Goal: Task Accomplishment & Management: Use online tool/utility

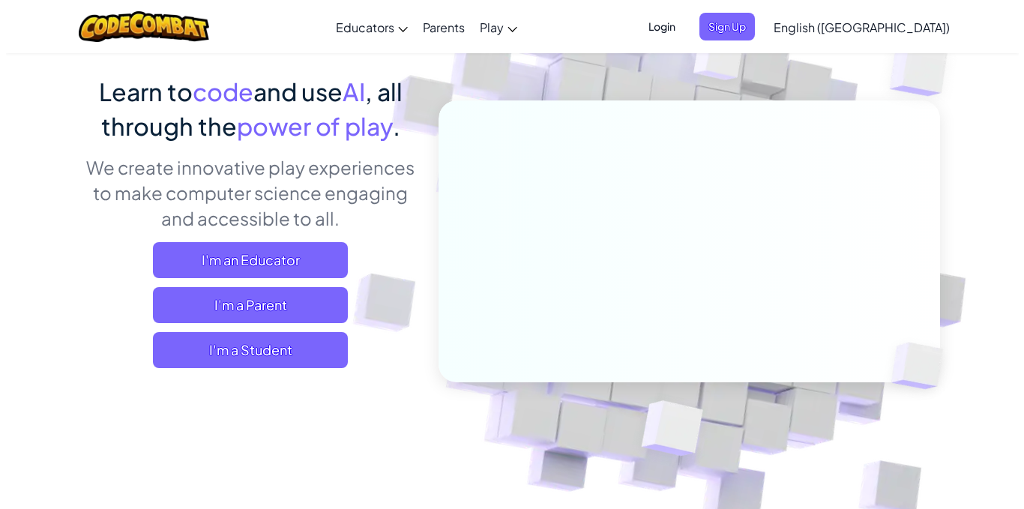
scroll to position [150, 0]
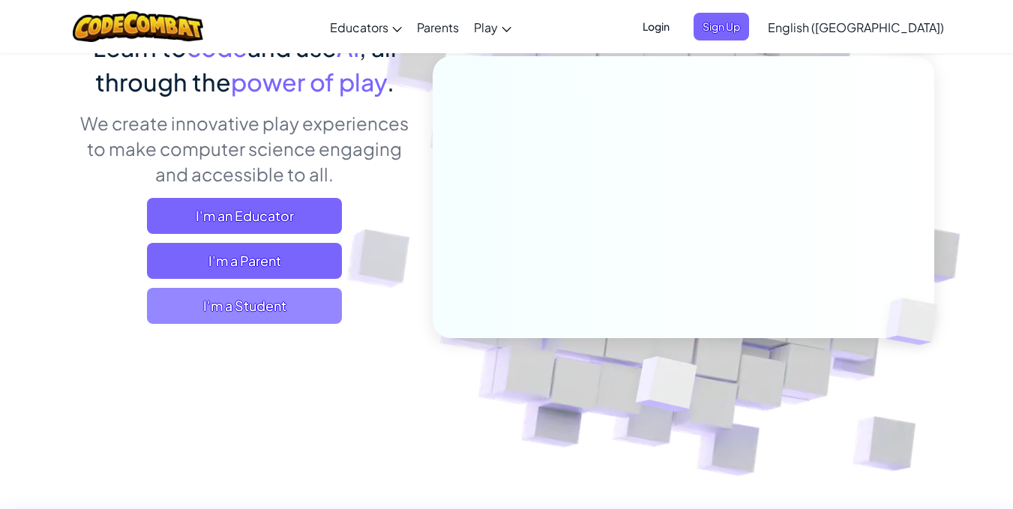
click at [240, 308] on span "I'm a Student" at bounding box center [244, 306] width 195 height 36
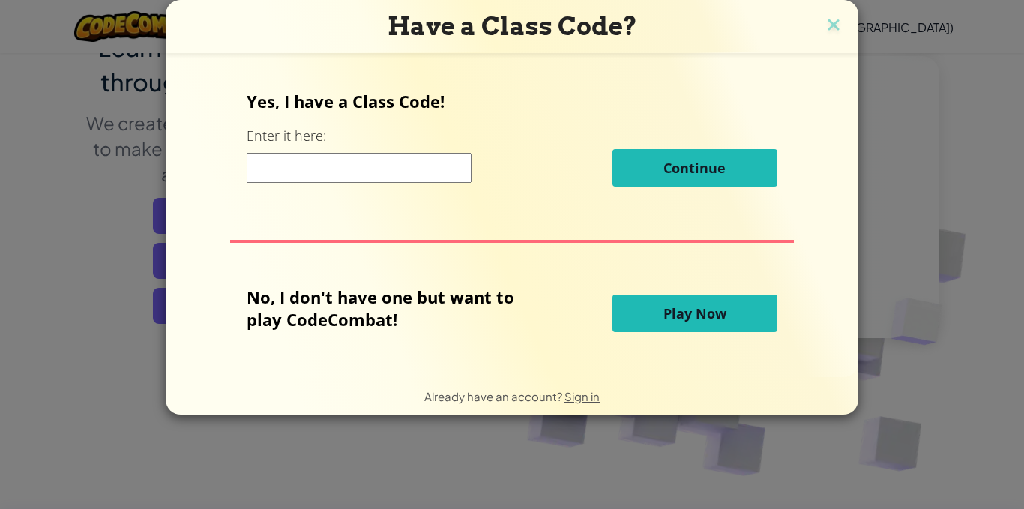
click at [663, 319] on span "Play Now" at bounding box center [694, 313] width 63 height 18
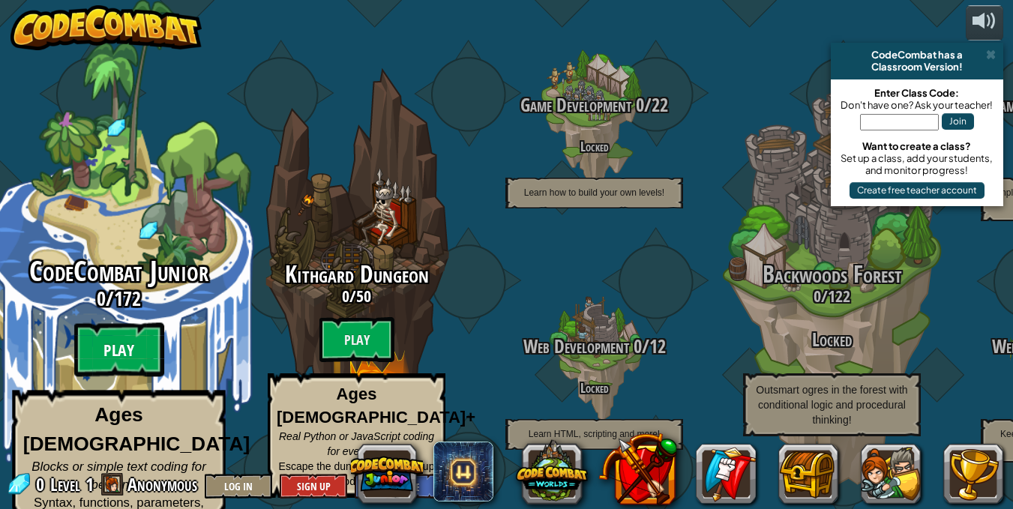
click at [108, 337] on btn "Play" at bounding box center [119, 350] width 90 height 54
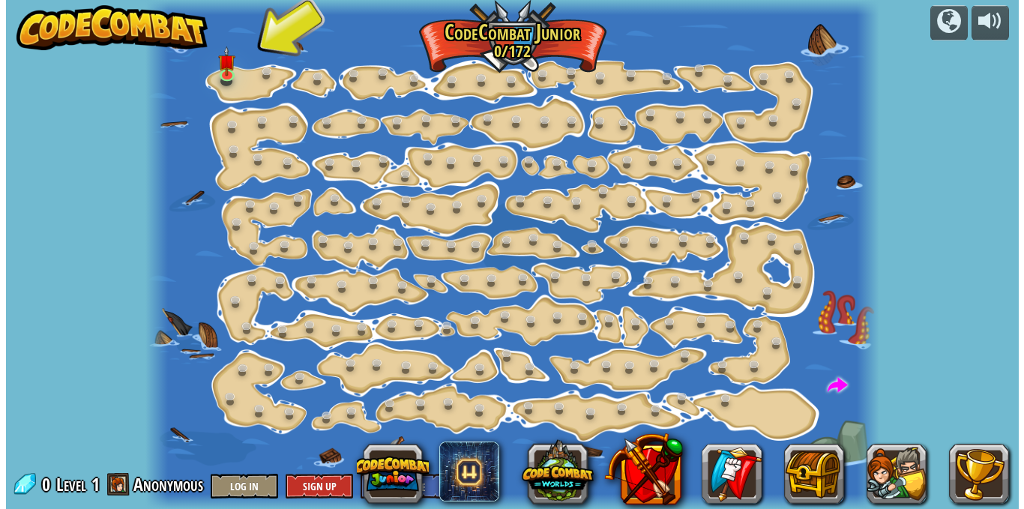
scroll to position [1, 0]
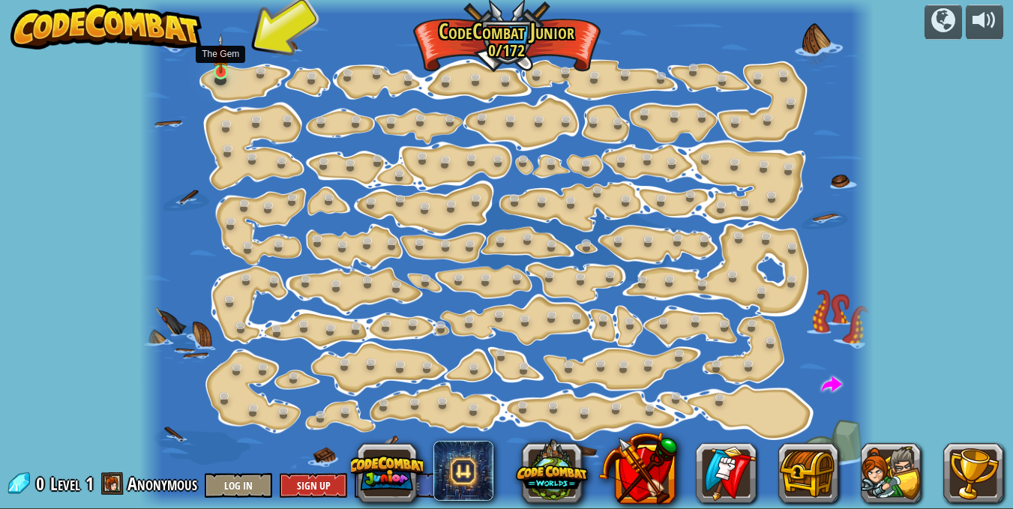
click at [218, 65] on img at bounding box center [220, 54] width 17 height 40
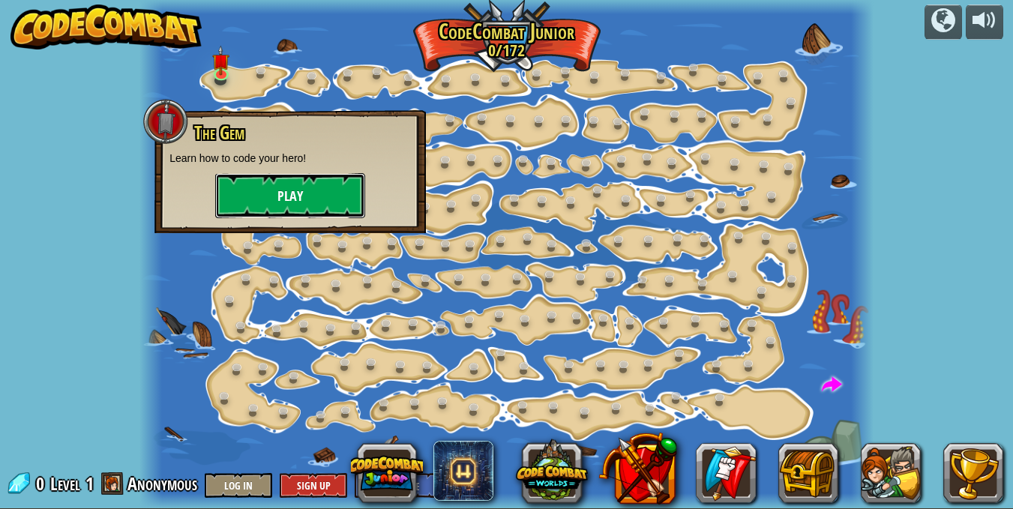
click at [231, 190] on button "Play" at bounding box center [290, 195] width 150 height 45
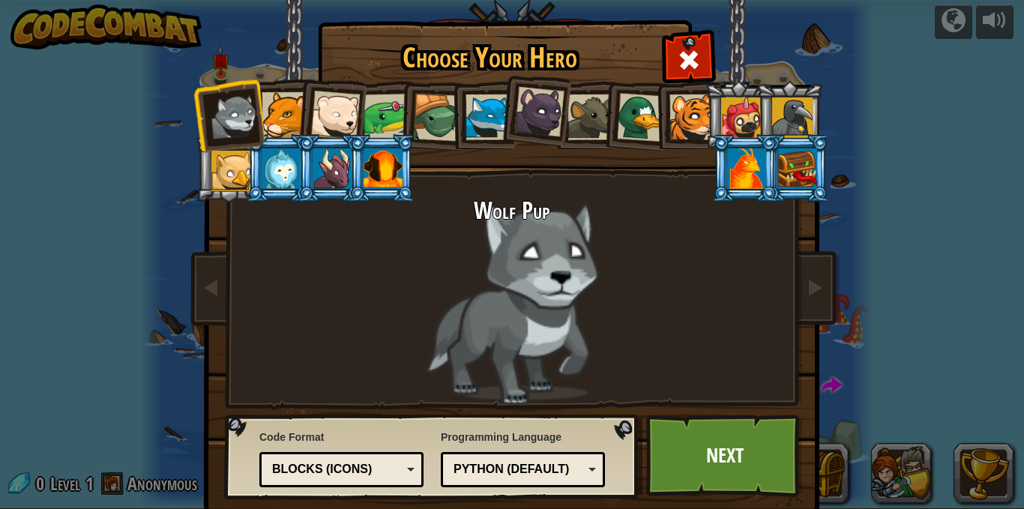
click at [270, 111] on div at bounding box center [285, 115] width 46 height 46
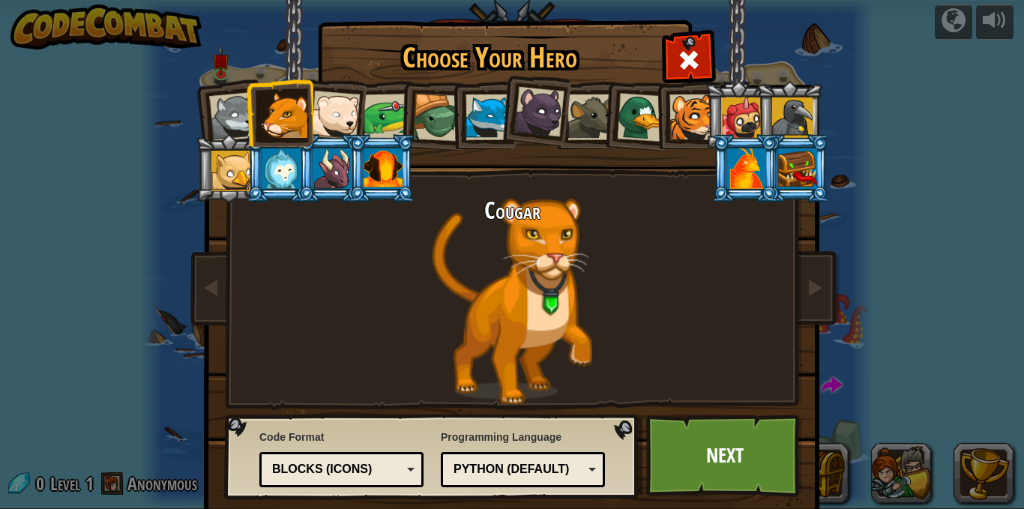
click at [324, 110] on div at bounding box center [334, 115] width 49 height 49
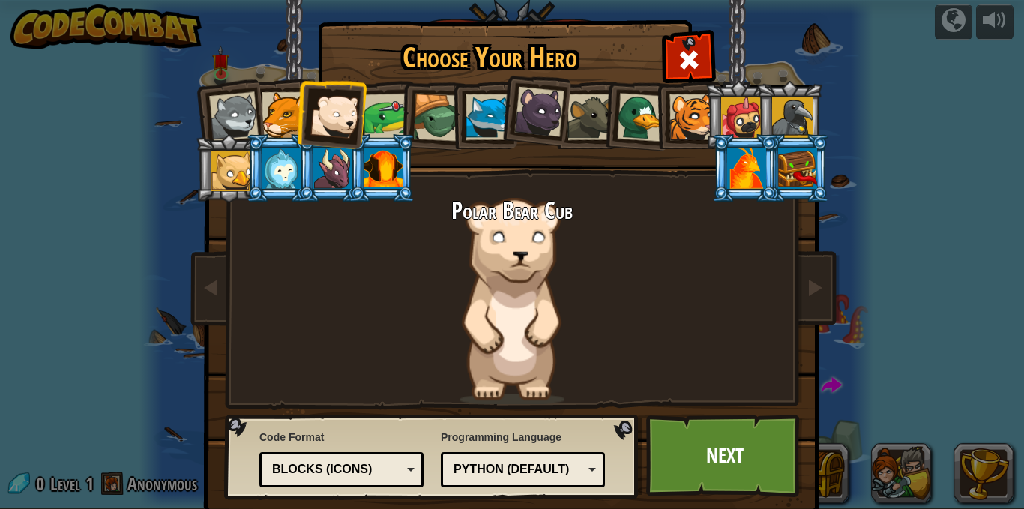
click at [275, 109] on div at bounding box center [285, 115] width 46 height 46
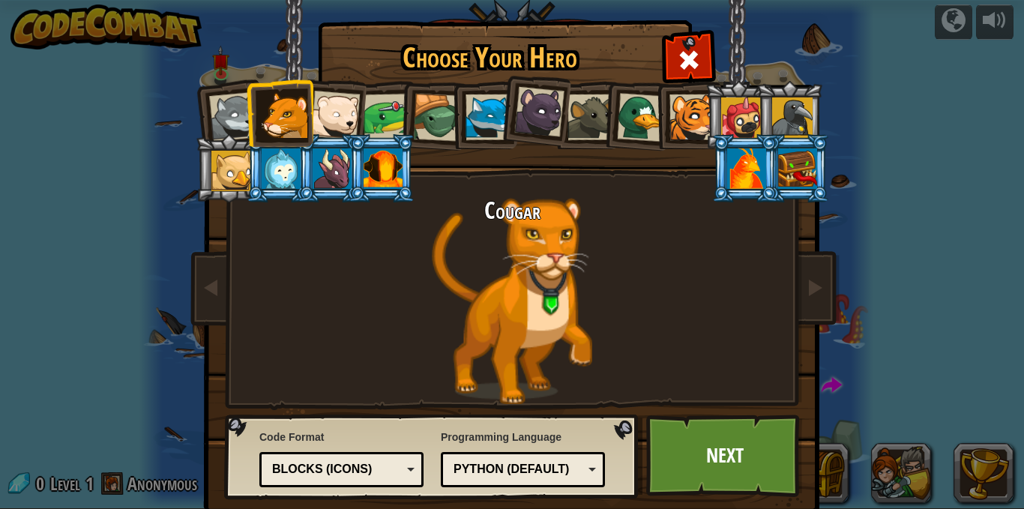
click at [379, 109] on div at bounding box center [387, 117] width 46 height 46
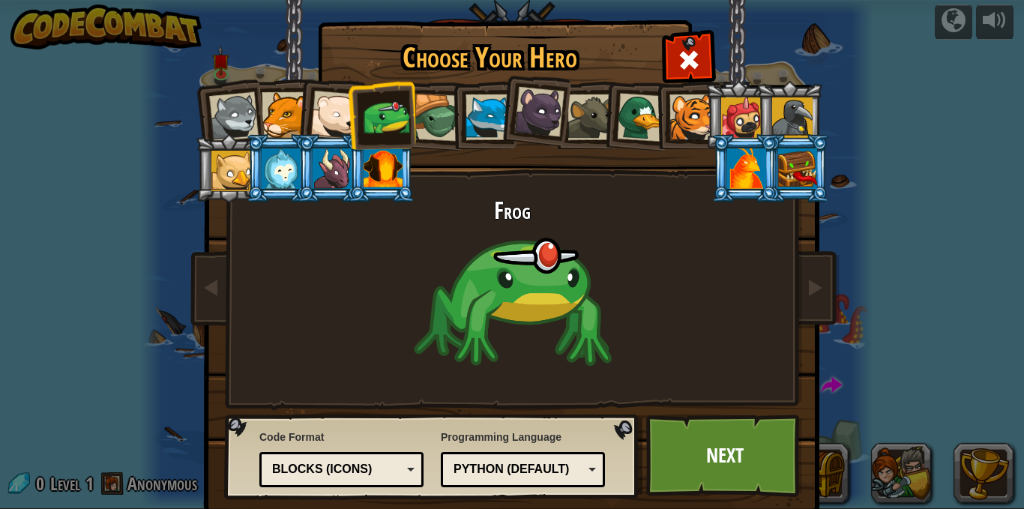
click at [429, 115] on div at bounding box center [437, 118] width 48 height 48
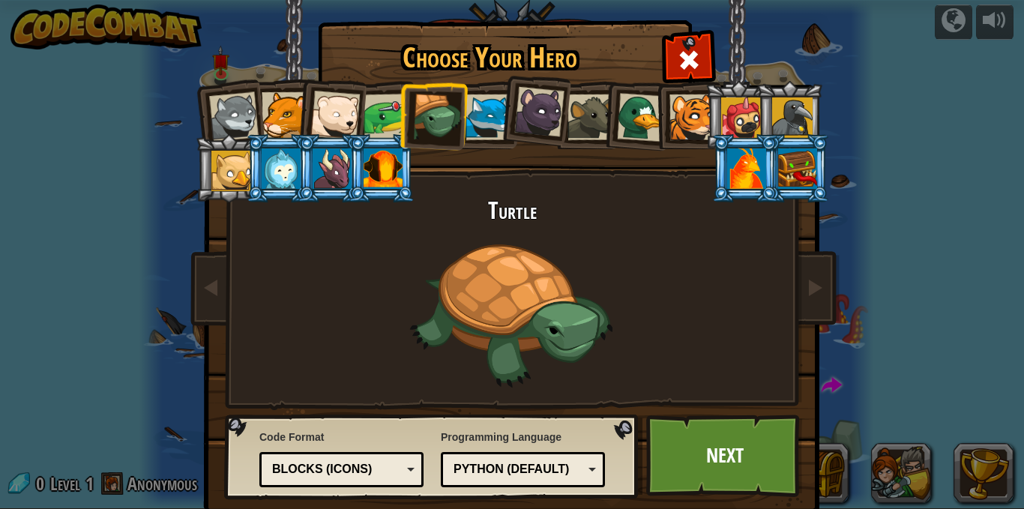
click at [514, 121] on div at bounding box center [539, 112] width 50 height 50
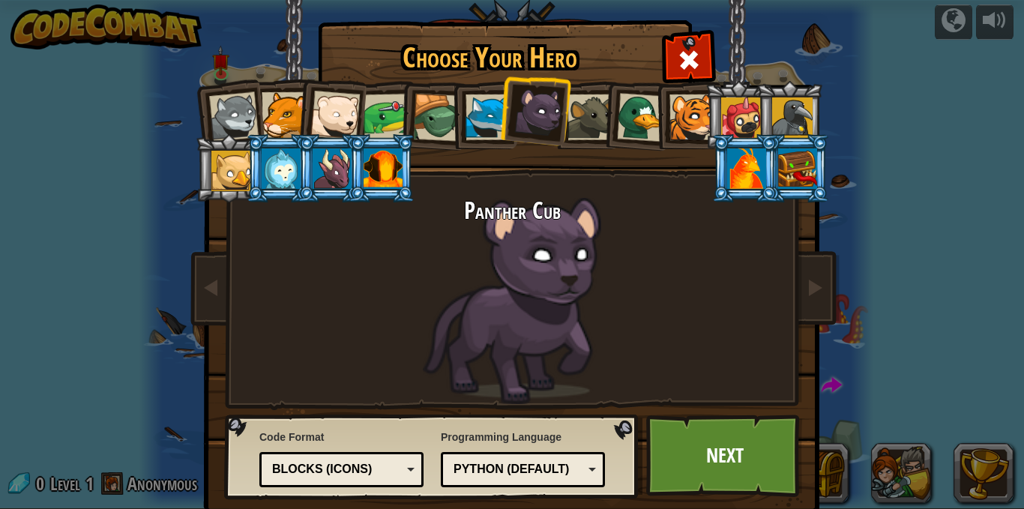
click at [617, 124] on div at bounding box center [641, 117] width 49 height 49
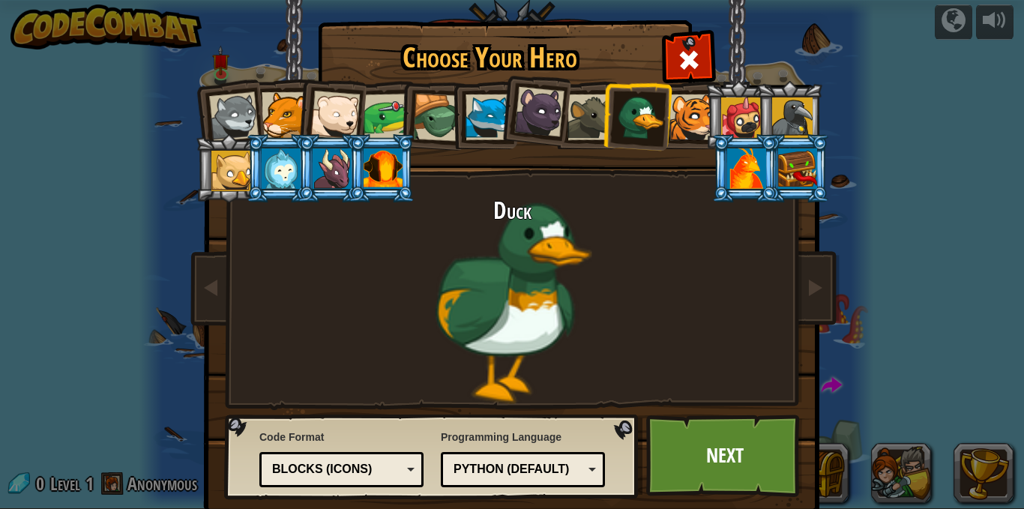
click at [672, 123] on div at bounding box center [692, 117] width 46 height 46
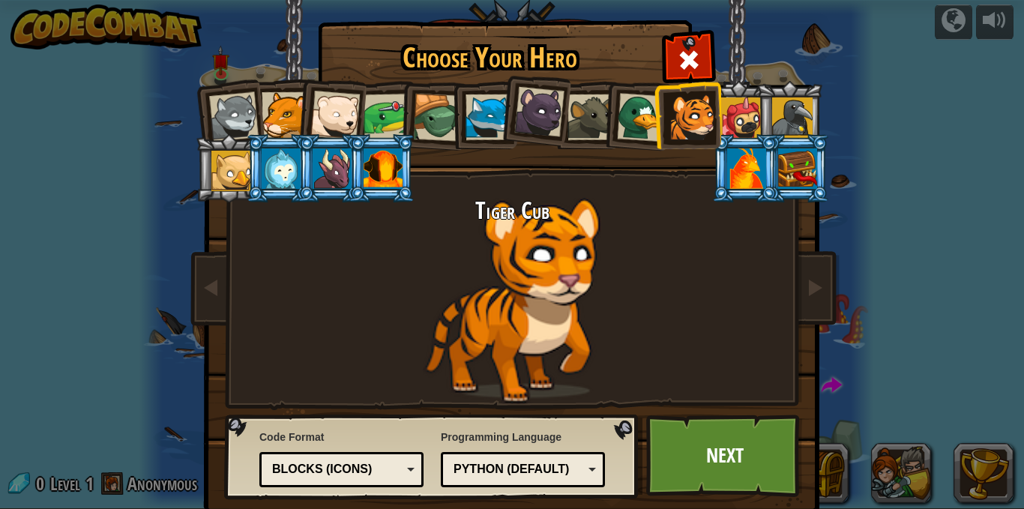
click at [711, 118] on li at bounding box center [687, 115] width 67 height 68
click at [729, 118] on div at bounding box center [741, 117] width 40 height 40
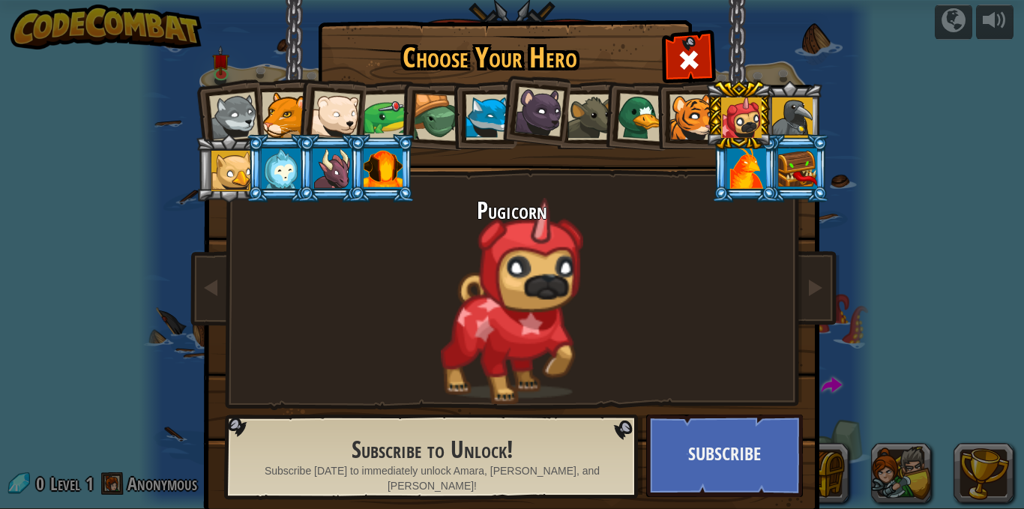
click at [747, 160] on div at bounding box center [746, 168] width 39 height 40
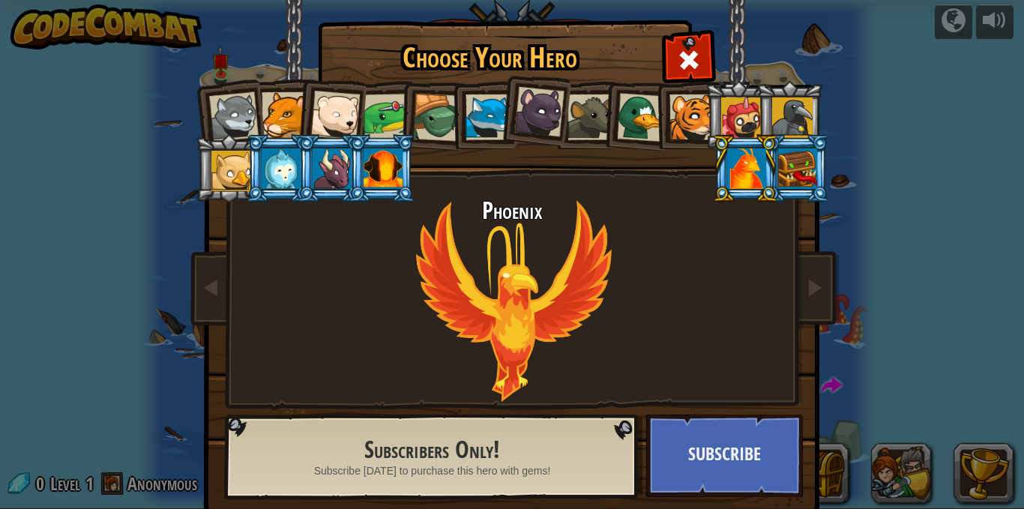
click at [778, 160] on div at bounding box center [797, 168] width 39 height 40
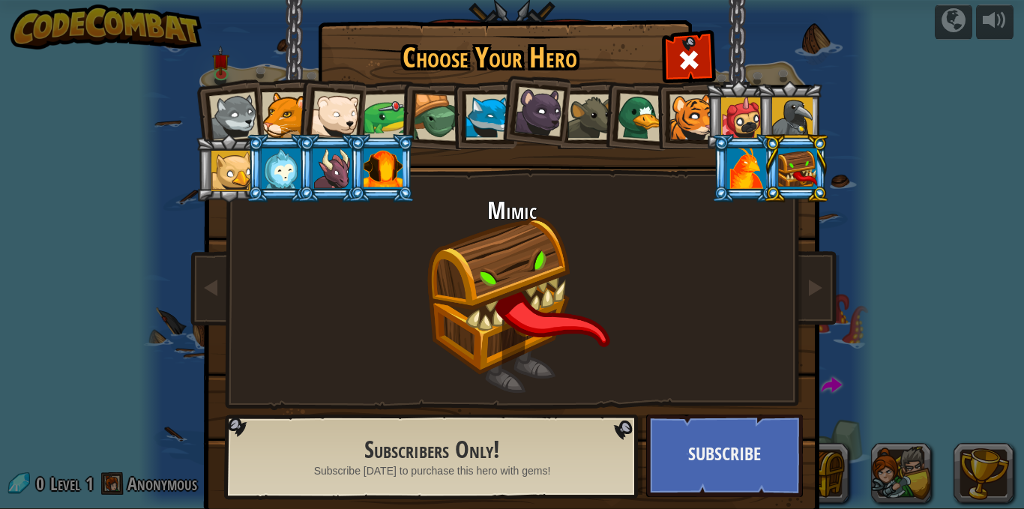
click at [783, 127] on div at bounding box center [792, 117] width 40 height 40
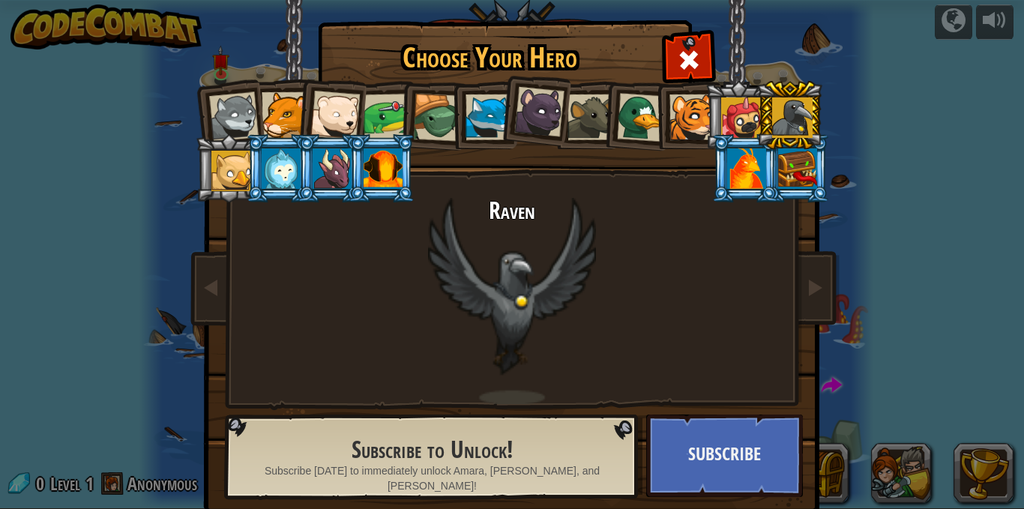
click at [217, 154] on div at bounding box center [231, 171] width 40 height 40
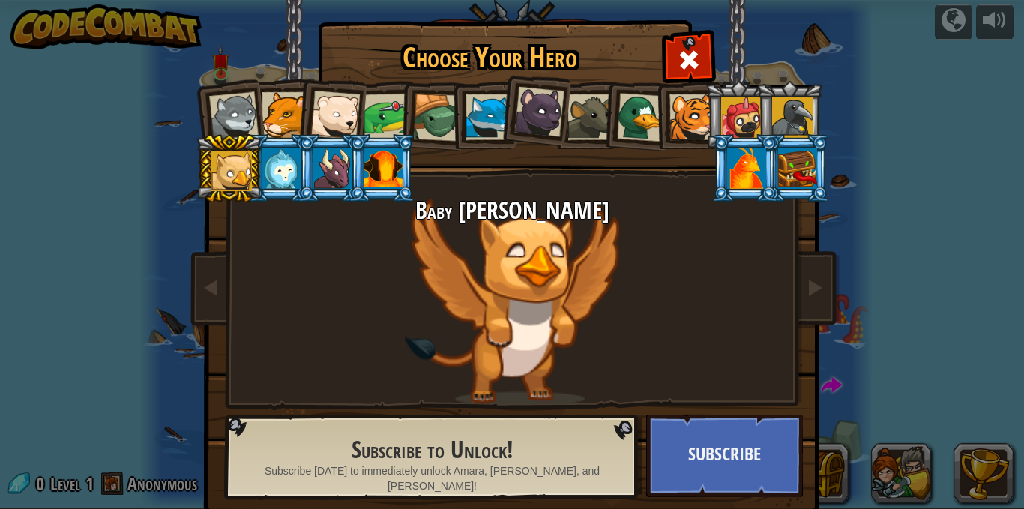
click at [253, 120] on li at bounding box center [228, 114] width 73 height 73
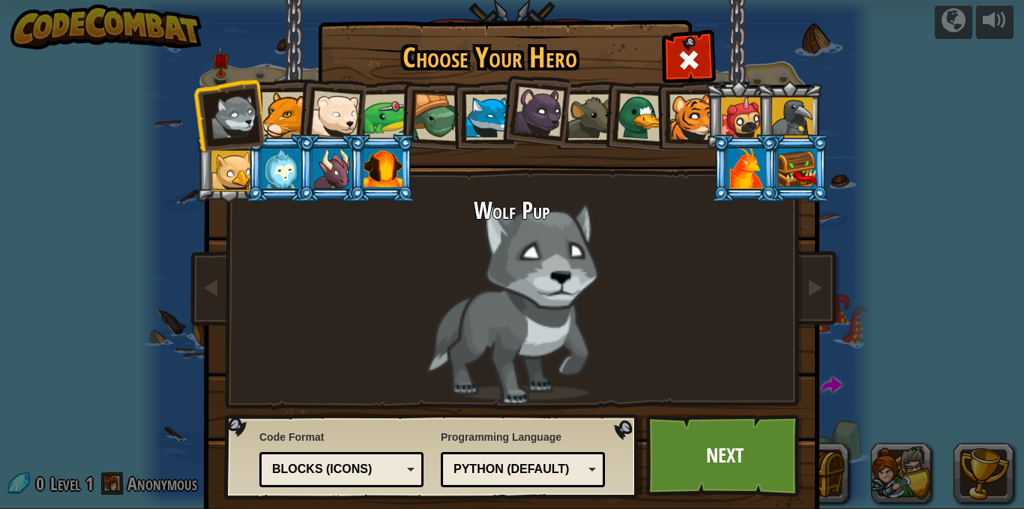
click at [280, 115] on div at bounding box center [285, 115] width 46 height 46
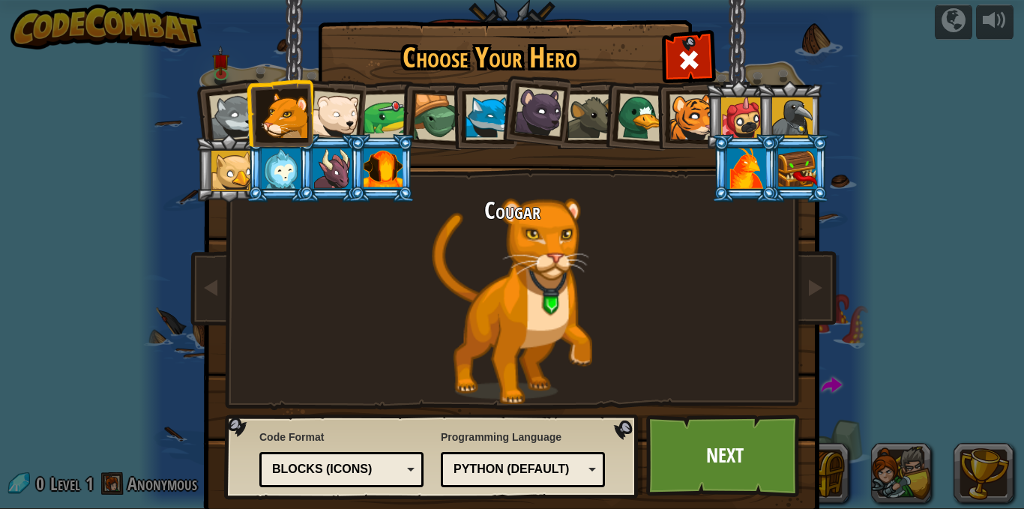
click at [325, 471] on div "Blocks (Icons)" at bounding box center [337, 469] width 130 height 17
click at [340, 474] on div "Blocks and code" at bounding box center [337, 469] width 130 height 17
click at [450, 248] on div "Cougar" at bounding box center [512, 301] width 562 height 206
click at [503, 472] on div "Python (Default)" at bounding box center [518, 469] width 130 height 17
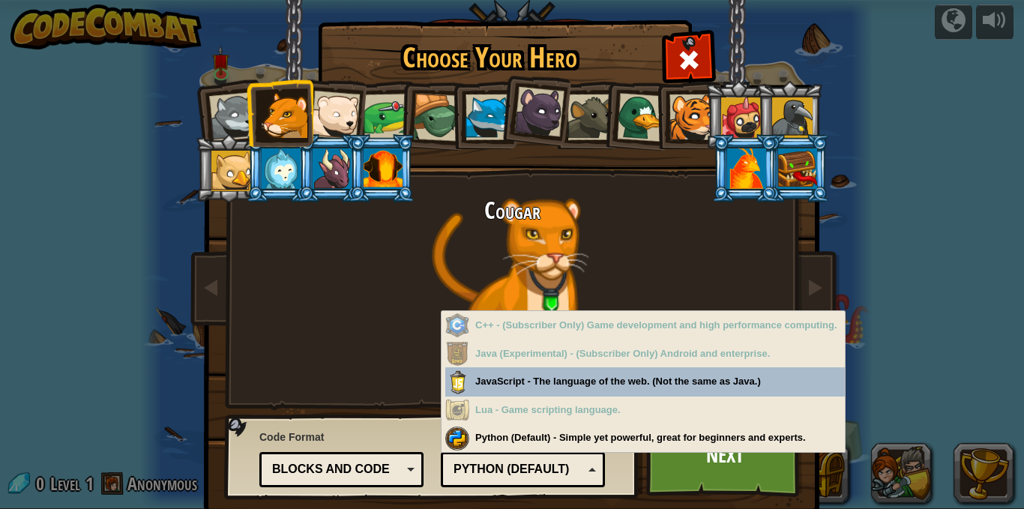
click at [503, 472] on div "Python (Default)" at bounding box center [518, 469] width 130 height 17
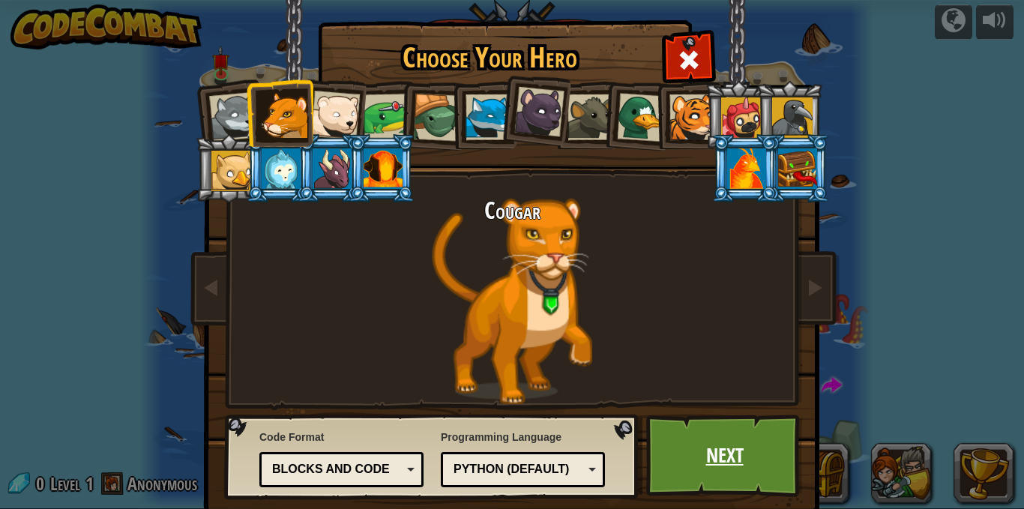
click at [711, 467] on link "Next" at bounding box center [724, 455] width 157 height 82
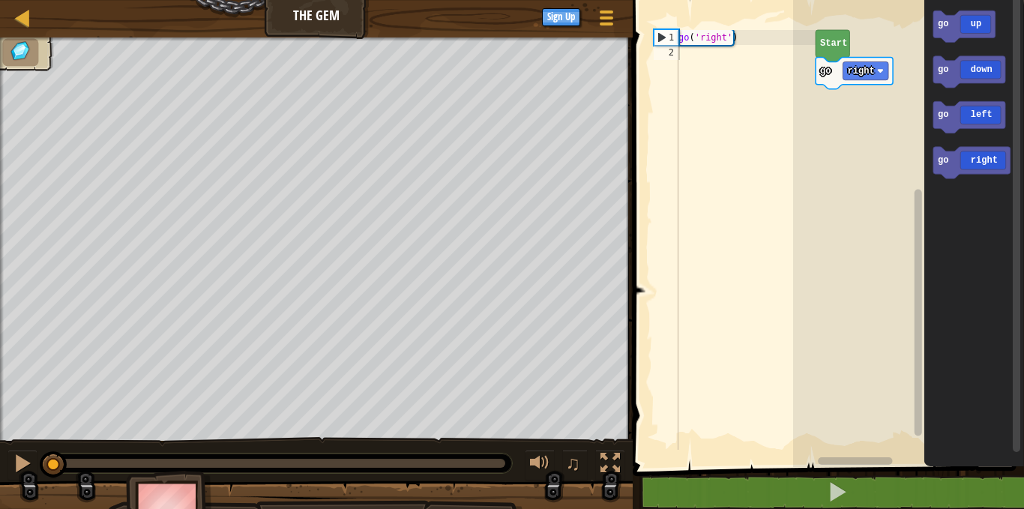
type textarea "go('right')"
click at [777, 41] on div "go ( 'right' )" at bounding box center [745, 255] width 140 height 450
click at [691, 58] on div "go ( 'right' )" at bounding box center [745, 255] width 140 height 450
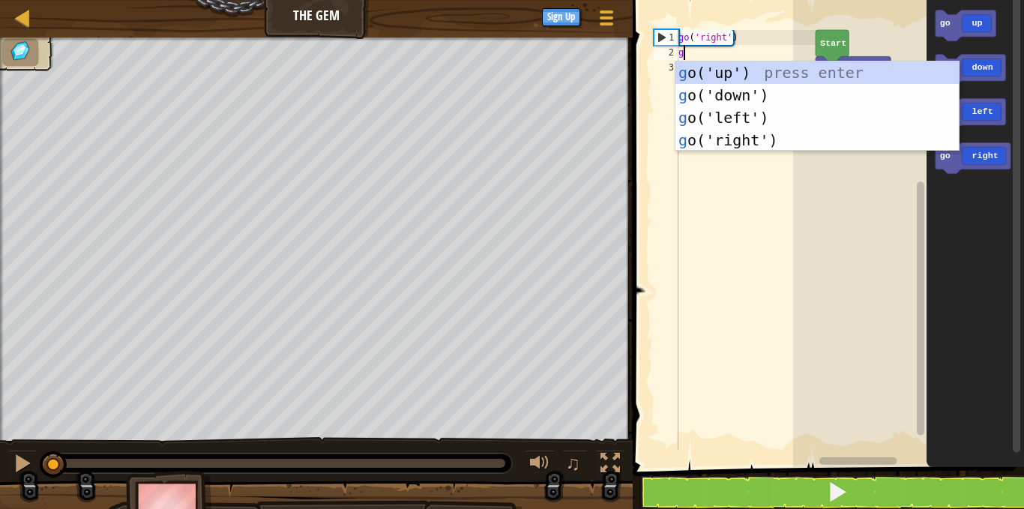
scroll to position [7, 0]
type textarea "go"
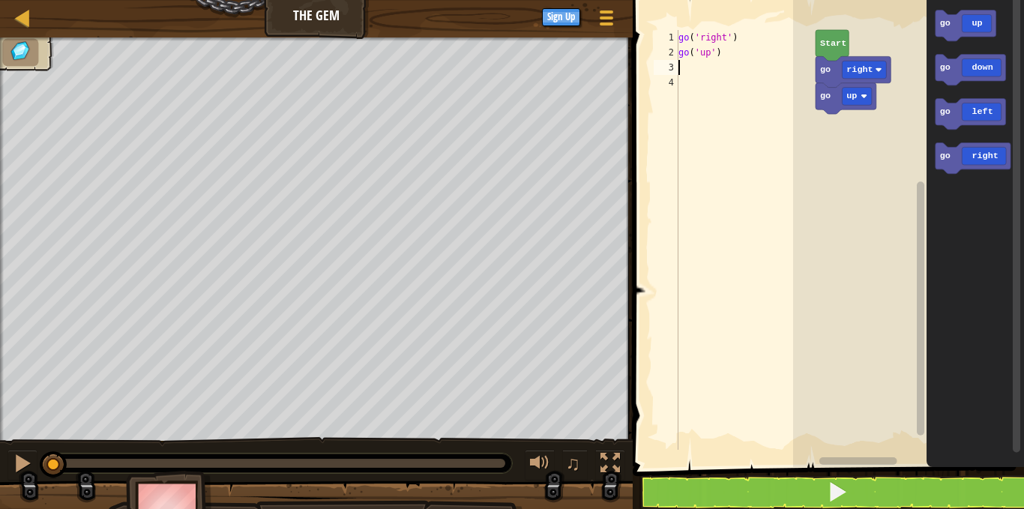
type textarea "go"
type textarea "g"
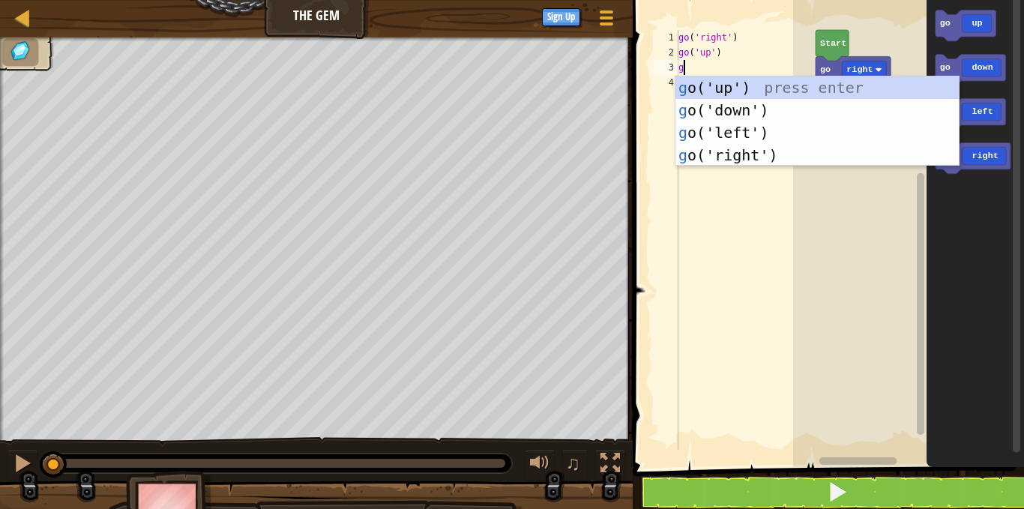
type textarea "go"
click at [690, 157] on div "go ('up') press enter go ('down') press enter go ('left') press enter go ('righ…" at bounding box center [816, 143] width 283 height 135
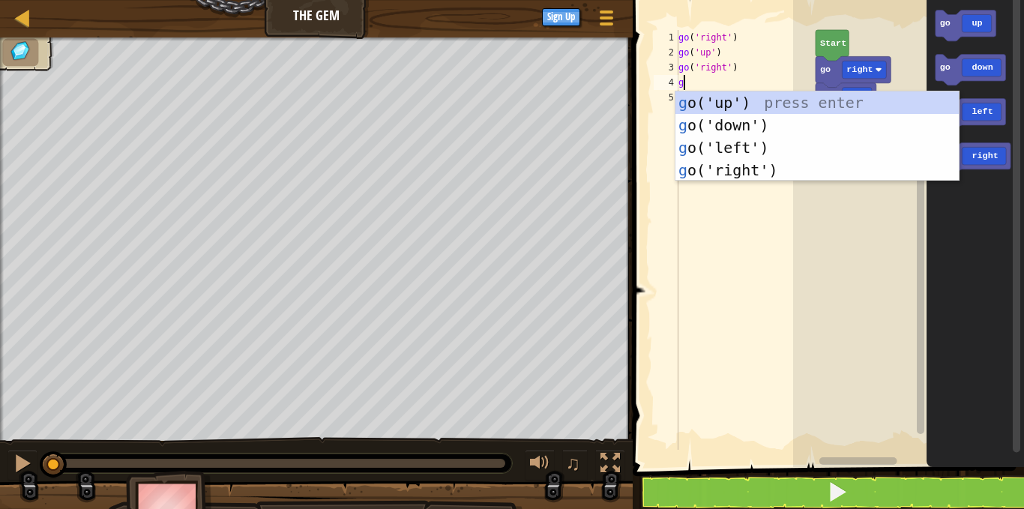
type textarea "go"
click at [719, 109] on div "go ('up') press enter go ('down') press enter go ('left') press enter go ('righ…" at bounding box center [816, 158] width 283 height 135
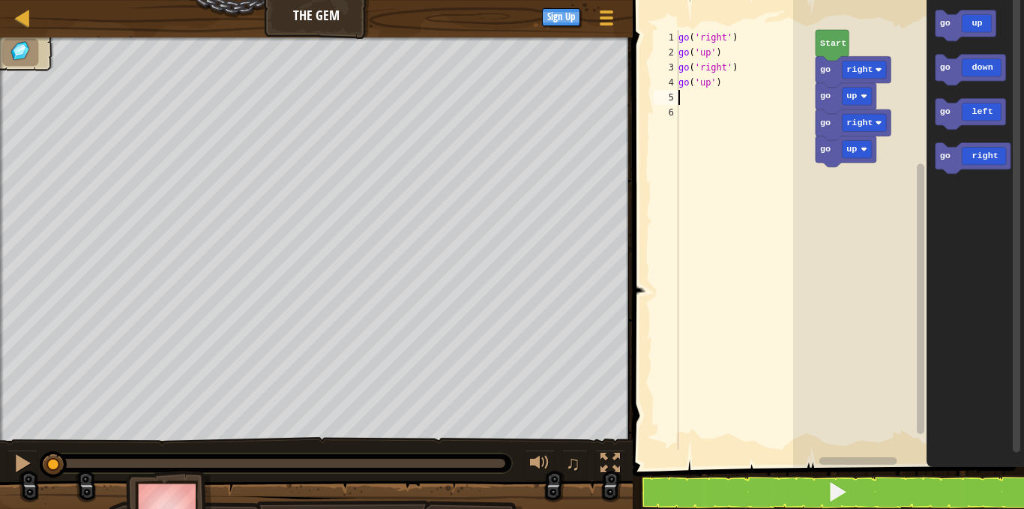
click at [835, 46] on text "Start" at bounding box center [832, 43] width 26 height 10
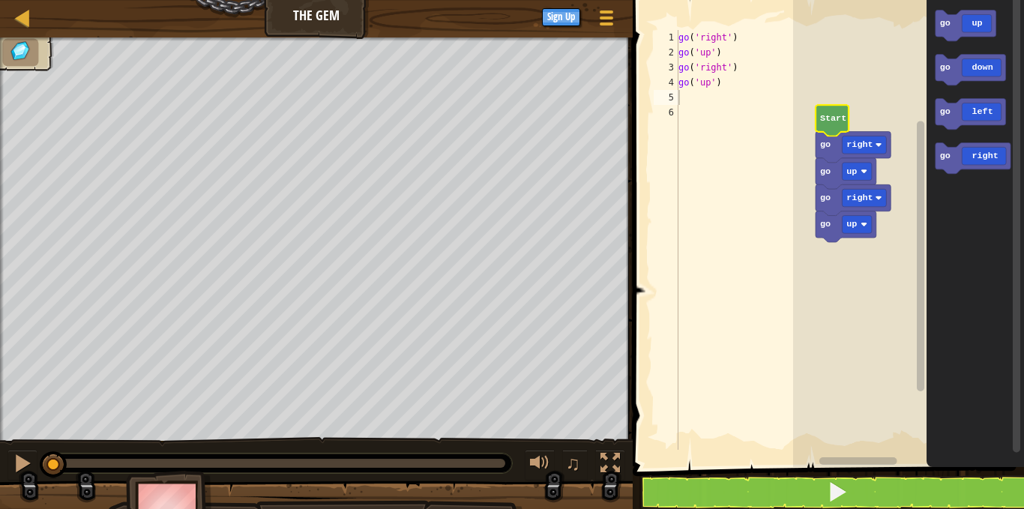
click at [834, 119] on text "Start" at bounding box center [832, 118] width 26 height 10
click at [834, 118] on text "Start" at bounding box center [832, 118] width 26 height 10
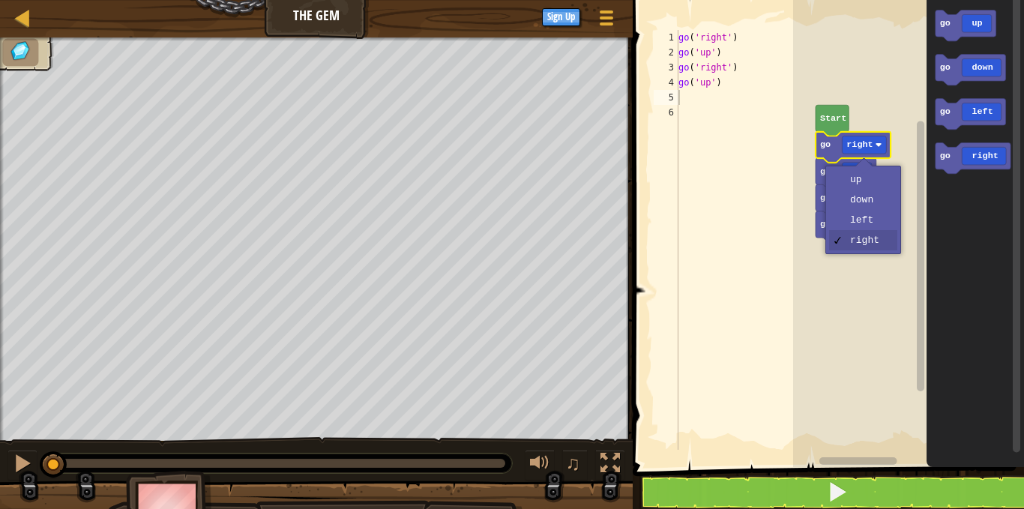
click at [870, 109] on rect "Blockly Workspace" at bounding box center [908, 230] width 231 height 474
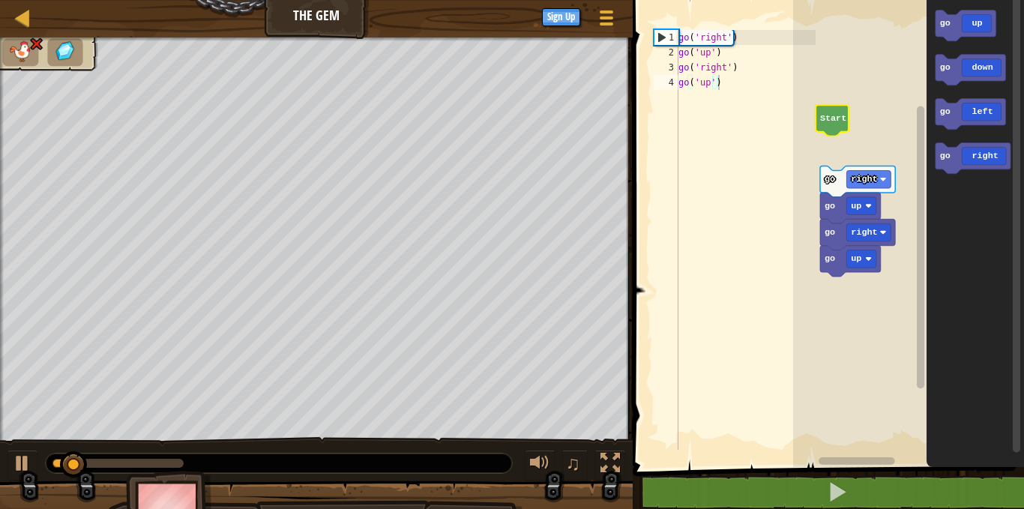
click at [828, 121] on text "Start" at bounding box center [832, 118] width 26 height 10
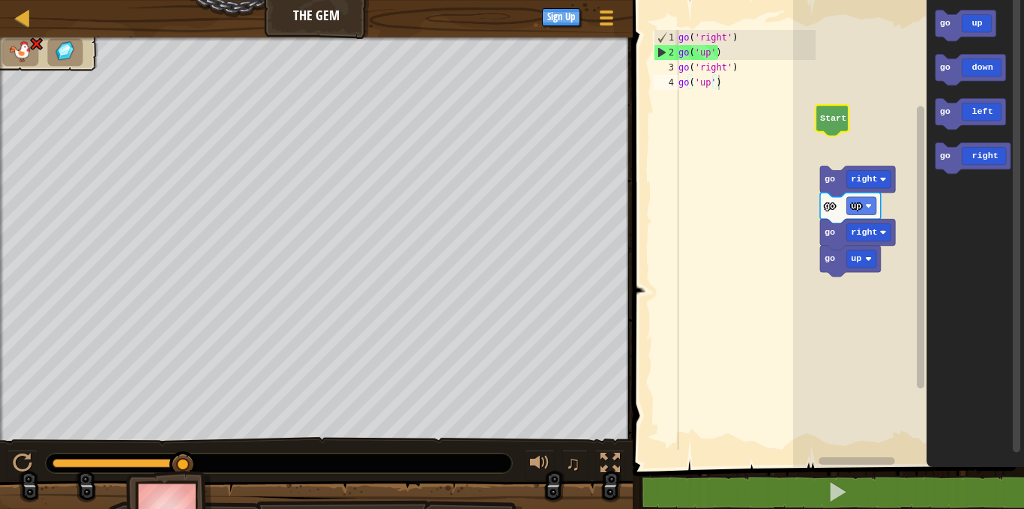
click at [833, 120] on text "Start" at bounding box center [832, 118] width 26 height 10
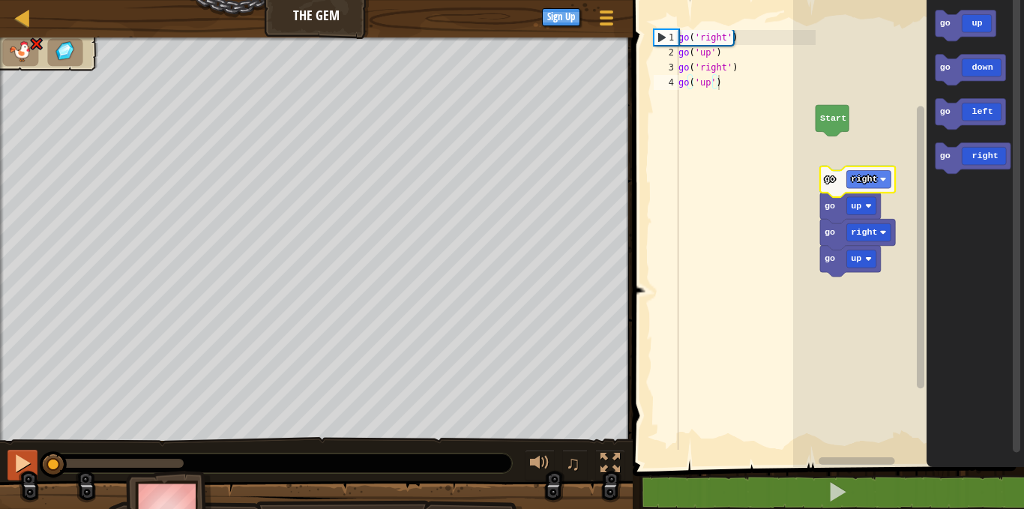
drag, startPoint x: 182, startPoint y: 461, endPoint x: 35, endPoint y: 459, distance: 146.9
click at [35, 460] on div "♫" at bounding box center [316, 459] width 633 height 45
click at [869, 186] on rect "Blockly Workspace" at bounding box center [868, 179] width 44 height 18
click at [869, 183] on rect "Blockly Workspace" at bounding box center [861, 179] width 30 height 18
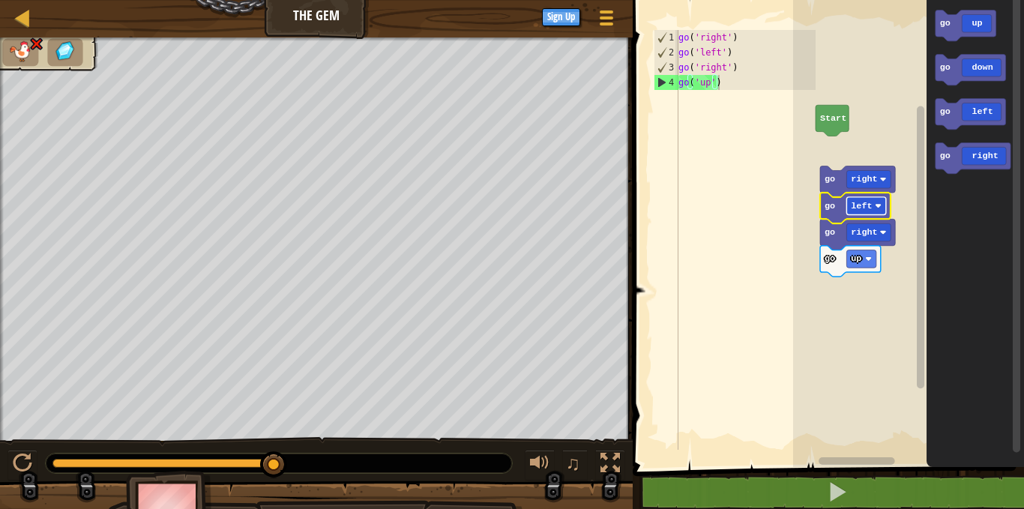
click at [863, 208] on text "left" at bounding box center [861, 206] width 21 height 10
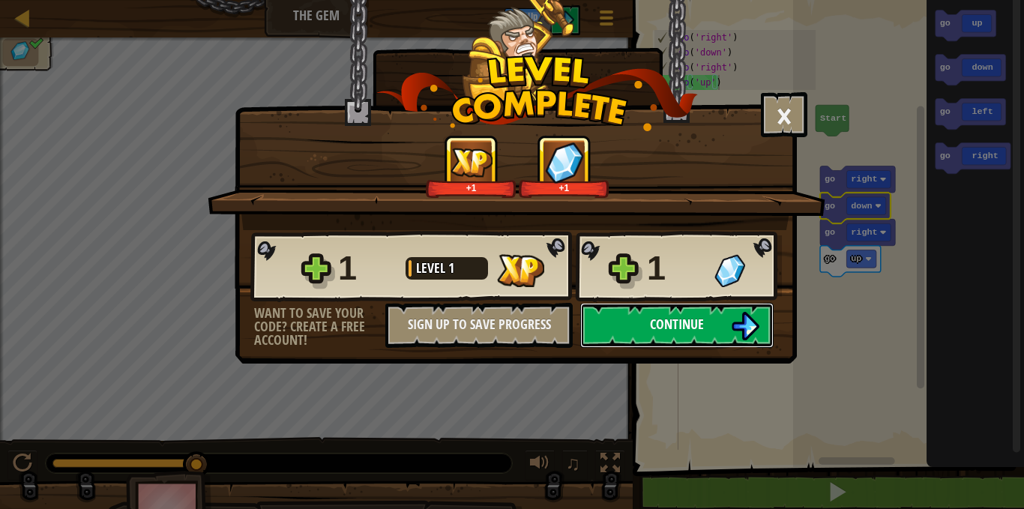
click at [651, 326] on span "Continue" at bounding box center [677, 324] width 54 height 19
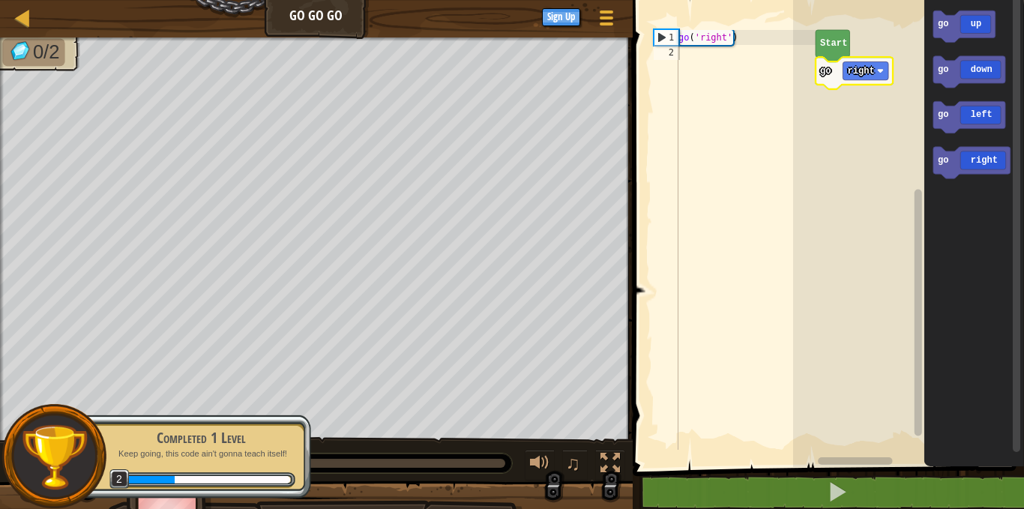
click at [834, 43] on text "Start" at bounding box center [833, 43] width 27 height 10
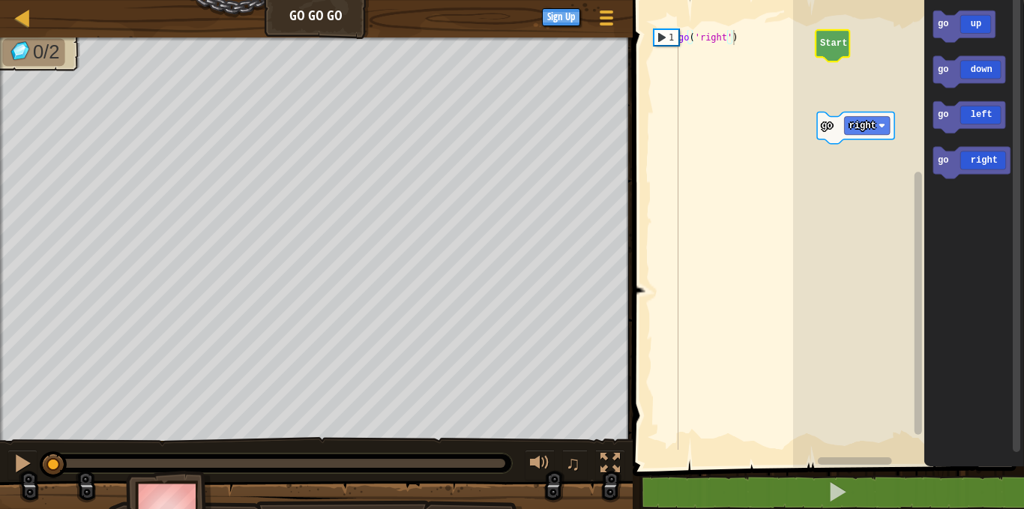
click at [836, 47] on text "Start" at bounding box center [833, 43] width 27 height 10
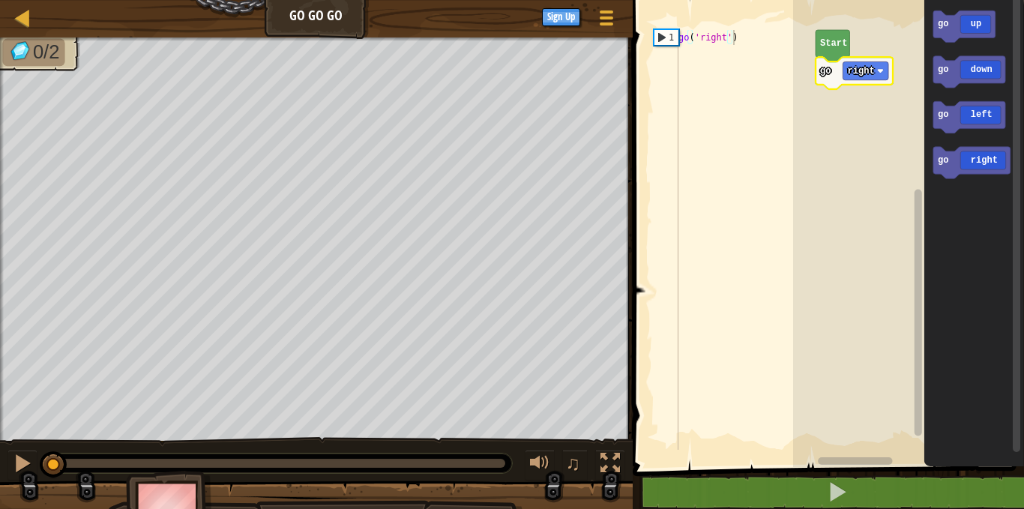
type textarea "go('right')"
click at [696, 60] on div "go ( 'right' )" at bounding box center [745, 255] width 140 height 450
click at [662, 34] on div "1" at bounding box center [666, 37] width 24 height 15
click at [661, 37] on div "1" at bounding box center [666, 37] width 24 height 15
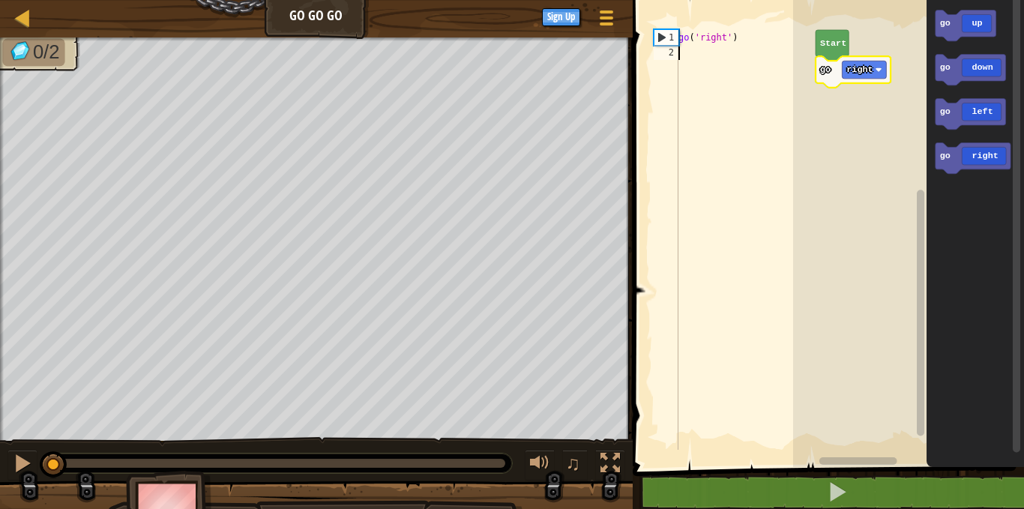
scroll to position [7, 0]
type textarea "go"
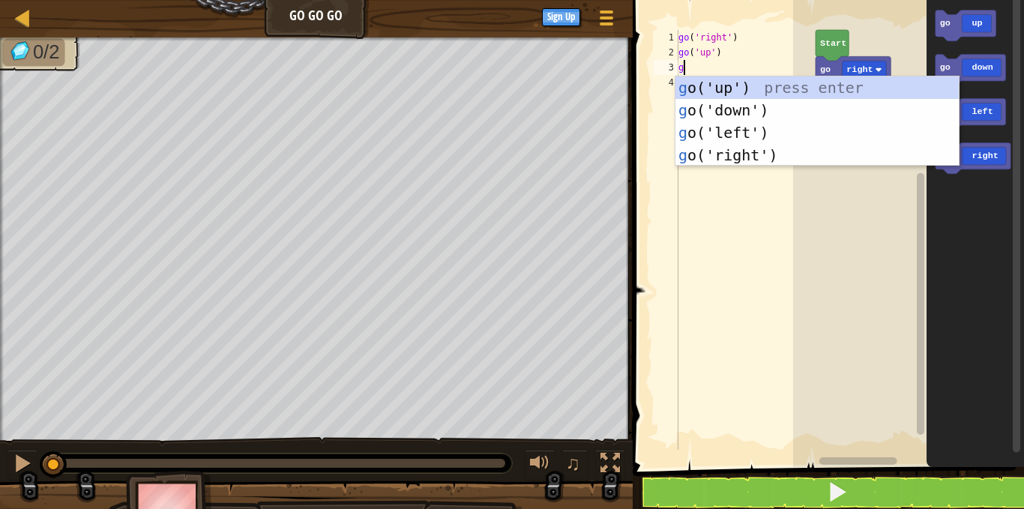
type textarea "go"
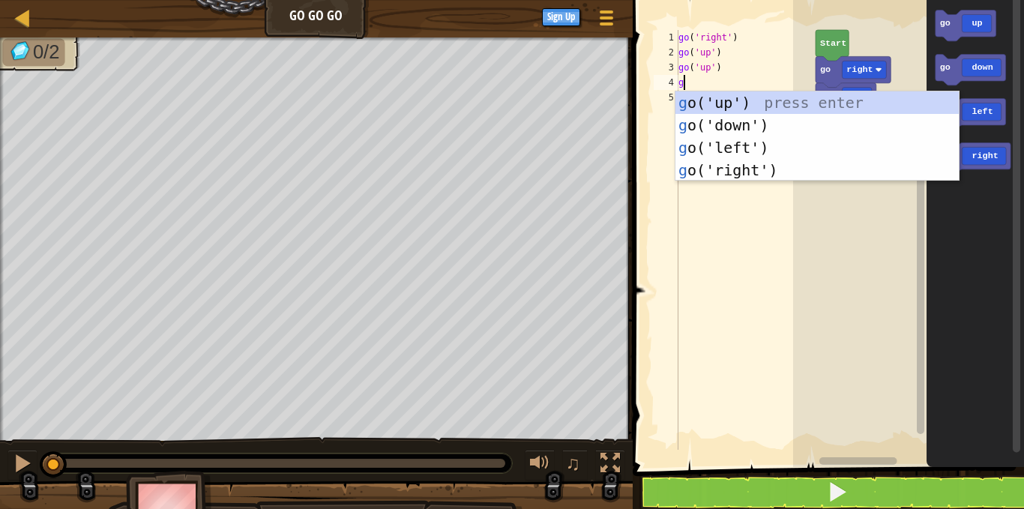
type textarea "go"
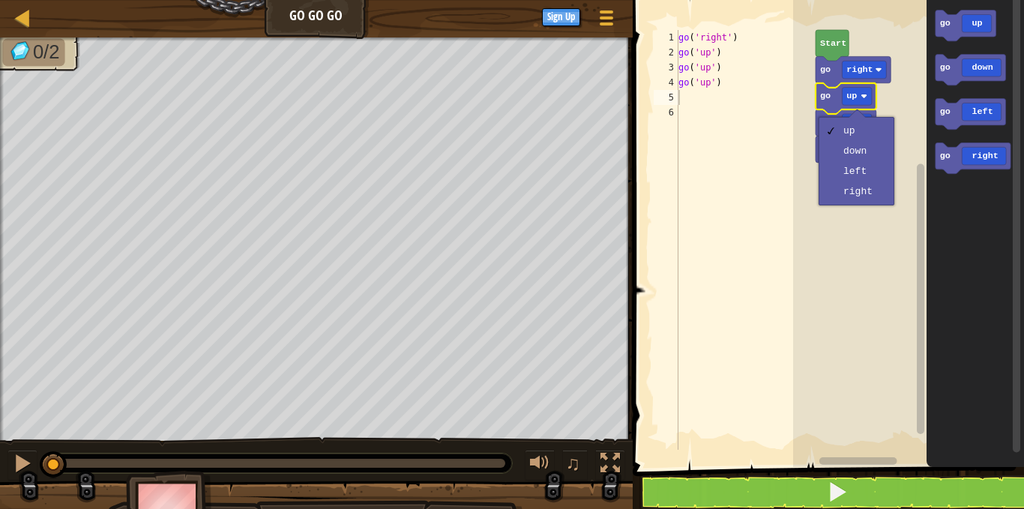
click at [811, 161] on rect "Blockly Workspace" at bounding box center [908, 230] width 231 height 474
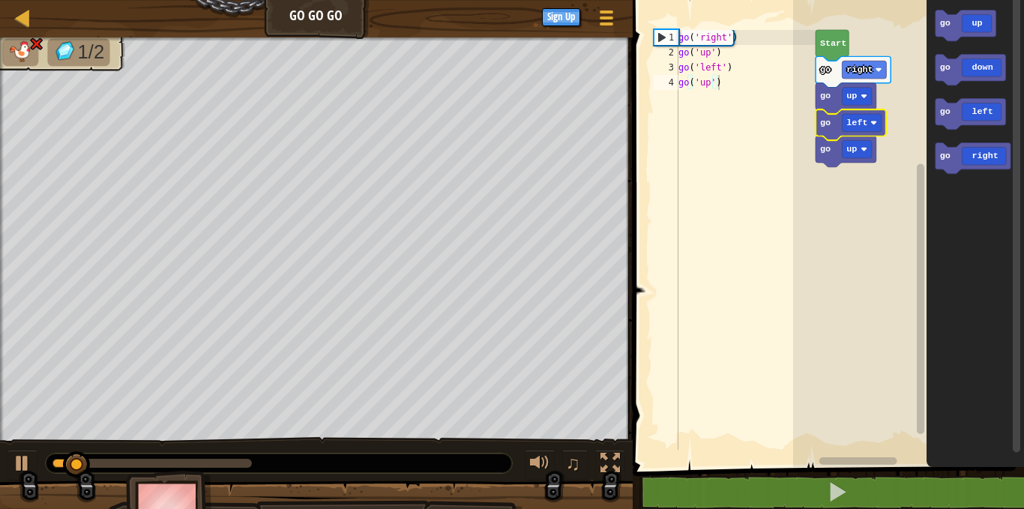
click at [861, 110] on g "go up go left" at bounding box center [851, 138] width 70 height 58
click at [859, 127] on text "left" at bounding box center [856, 123] width 21 height 10
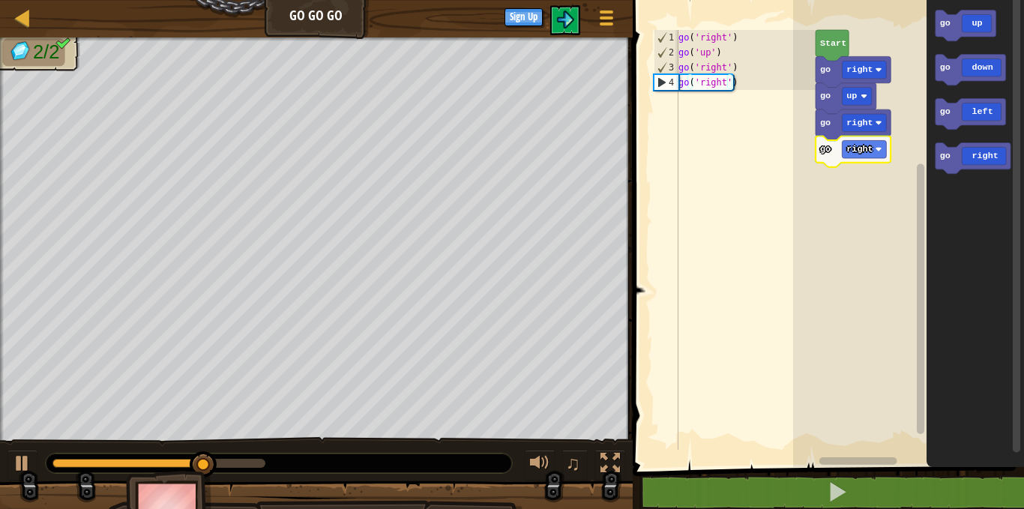
click at [838, 36] on icon "Blockly Workspace" at bounding box center [832, 45] width 33 height 31
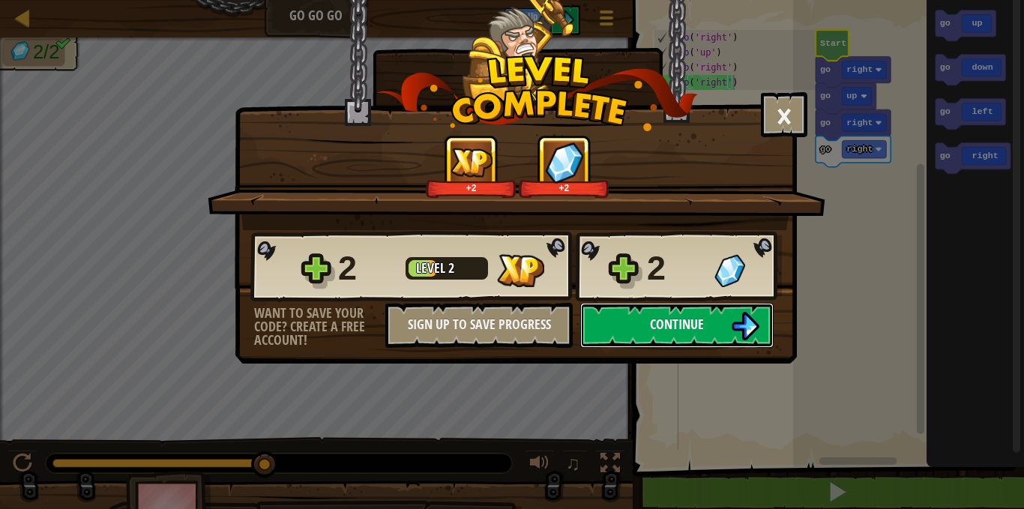
click at [691, 324] on span "Continue" at bounding box center [677, 324] width 54 height 19
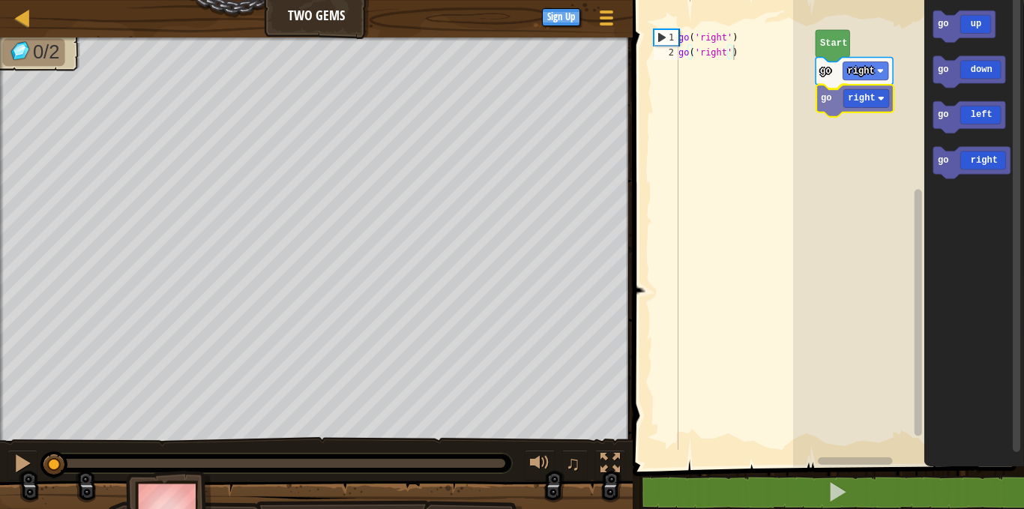
click at [832, 106] on div "go right go right Start go up go down go left go right go right" at bounding box center [908, 230] width 231 height 474
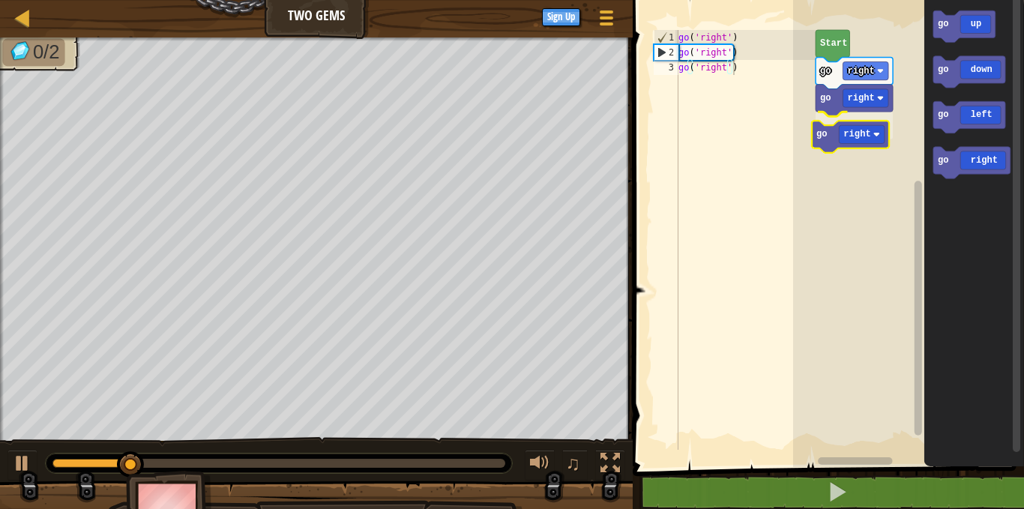
click at [827, 138] on div "go right go right go right Start go up go down go left go right go right" at bounding box center [908, 230] width 231 height 474
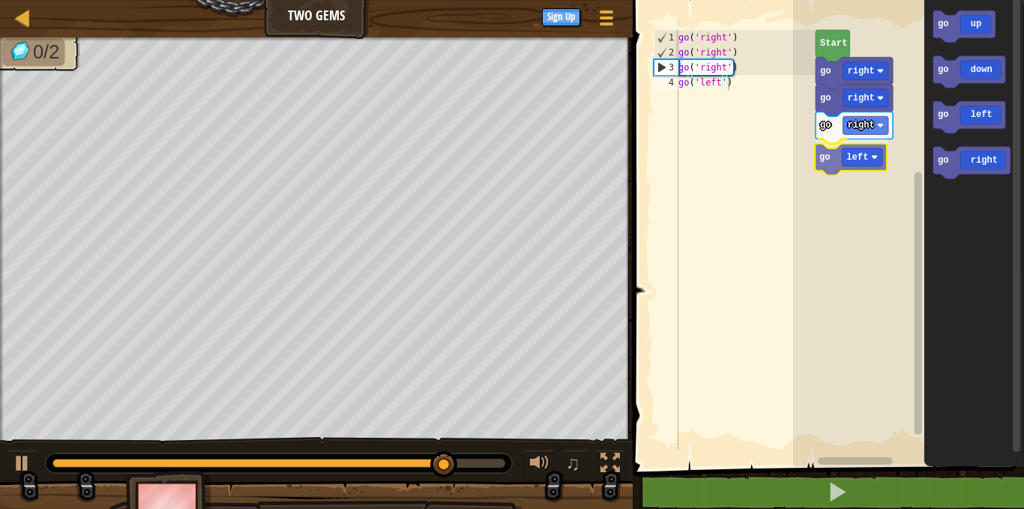
click at [830, 161] on div "go right go right go right go left Start go up go down go left go right go left" at bounding box center [908, 230] width 231 height 474
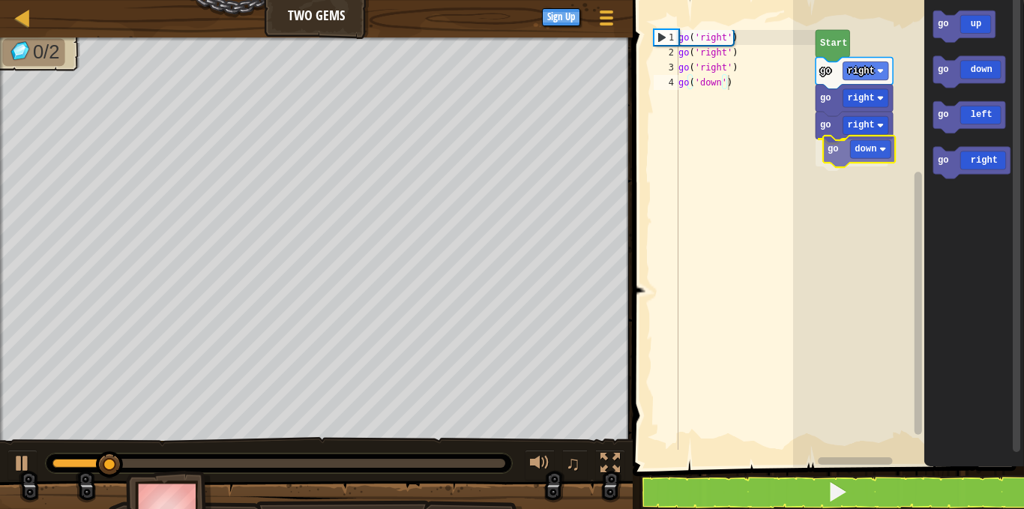
click at [836, 153] on div "go right go right go right go down Start go up go down go left go right go down" at bounding box center [908, 230] width 231 height 474
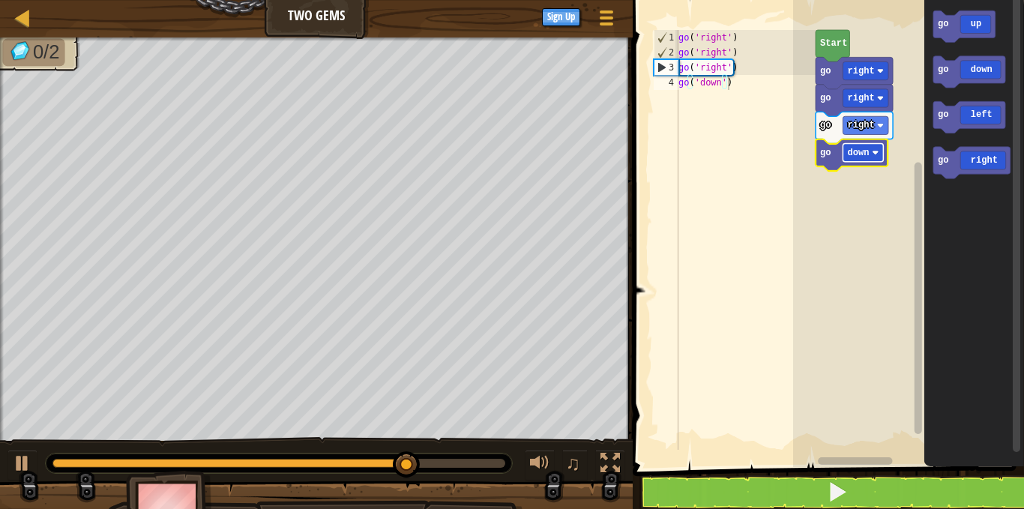
click at [866, 157] on text "down" at bounding box center [858, 153] width 22 height 10
click at [833, 158] on icon "Blockly Workspace" at bounding box center [852, 154] width 72 height 31
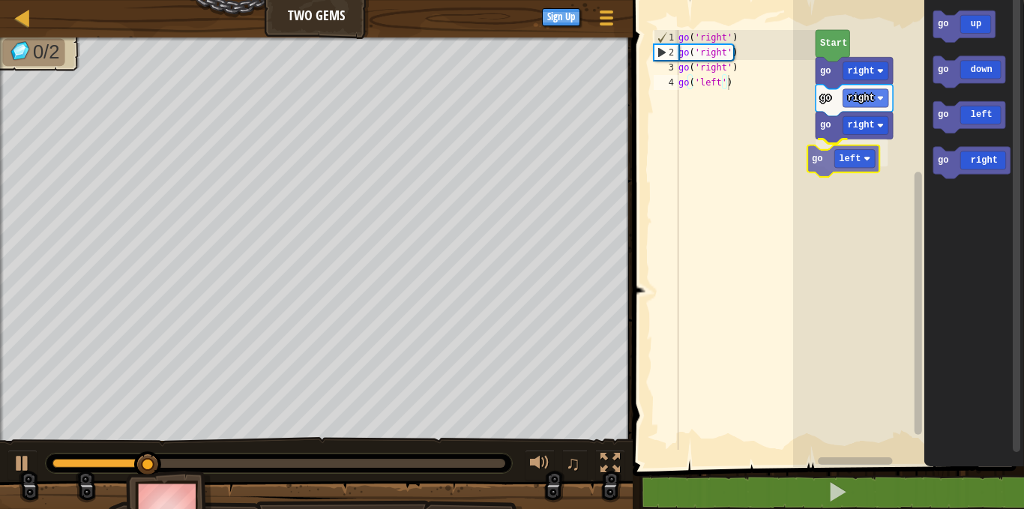
click at [821, 169] on div "Start go right go right go right go left go up go down go left go right go left" at bounding box center [908, 230] width 231 height 474
click at [824, 161] on icon "Blockly Workspace" at bounding box center [843, 160] width 72 height 31
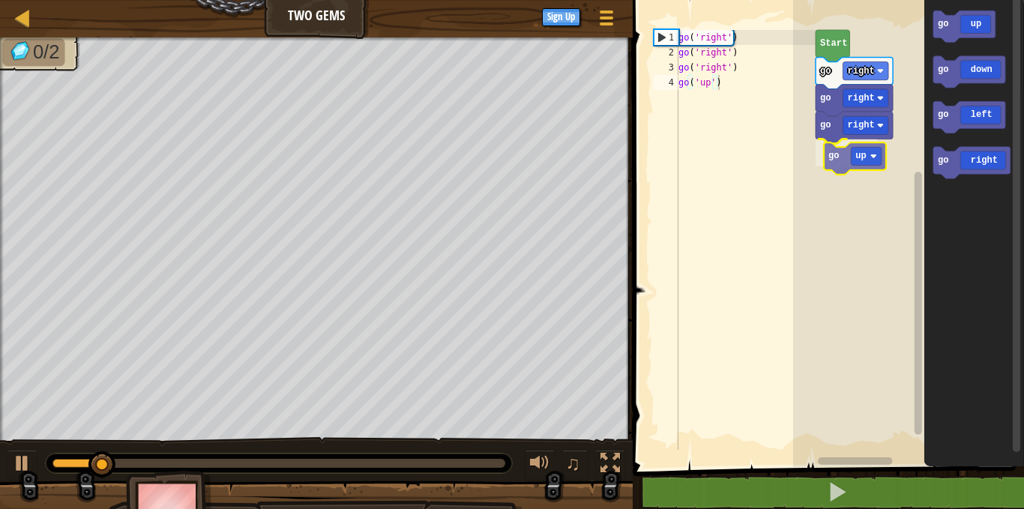
click at [836, 166] on div "Start go right go right go right go up go up go down go left go right go up" at bounding box center [908, 230] width 231 height 474
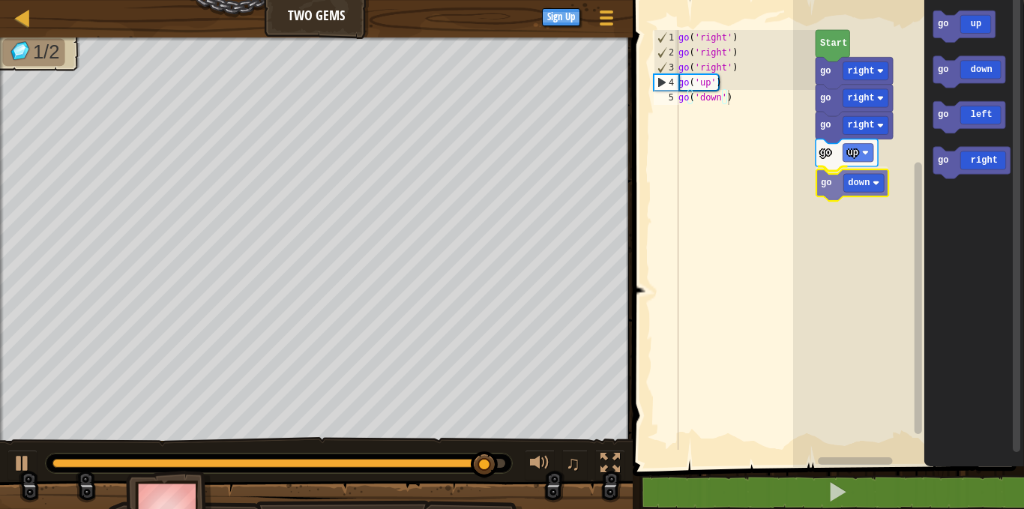
click at [833, 183] on div "Start go right go right go right go up go down go up go down go left go right g…" at bounding box center [908, 230] width 231 height 474
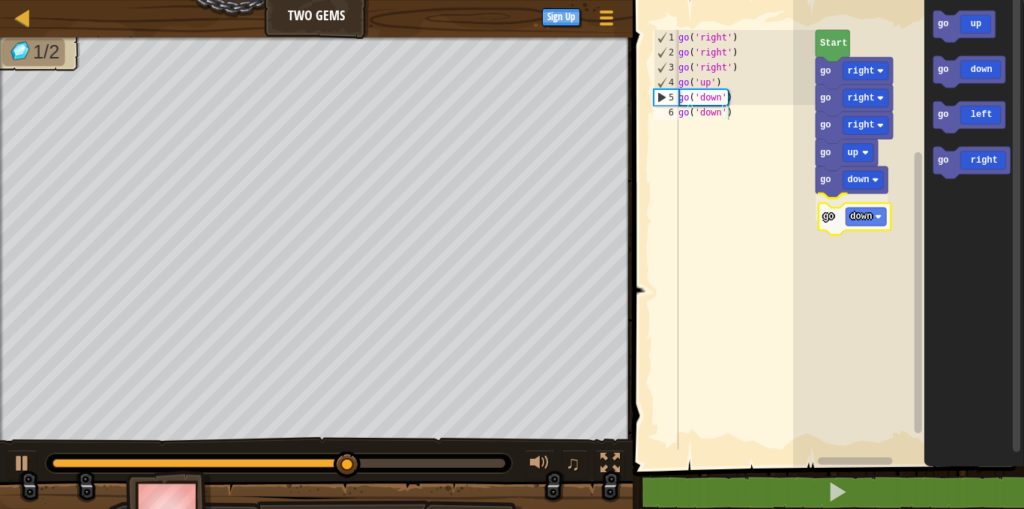
click at [835, 219] on div "Start go right go right go right go up go down go down go up go down go left go…" at bounding box center [908, 230] width 231 height 474
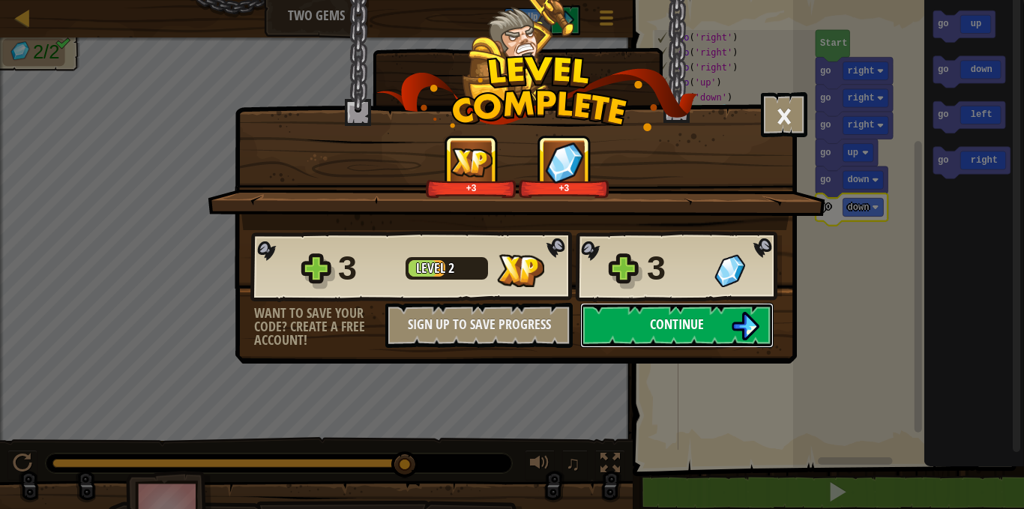
click at [645, 321] on button "Continue" at bounding box center [676, 325] width 193 height 45
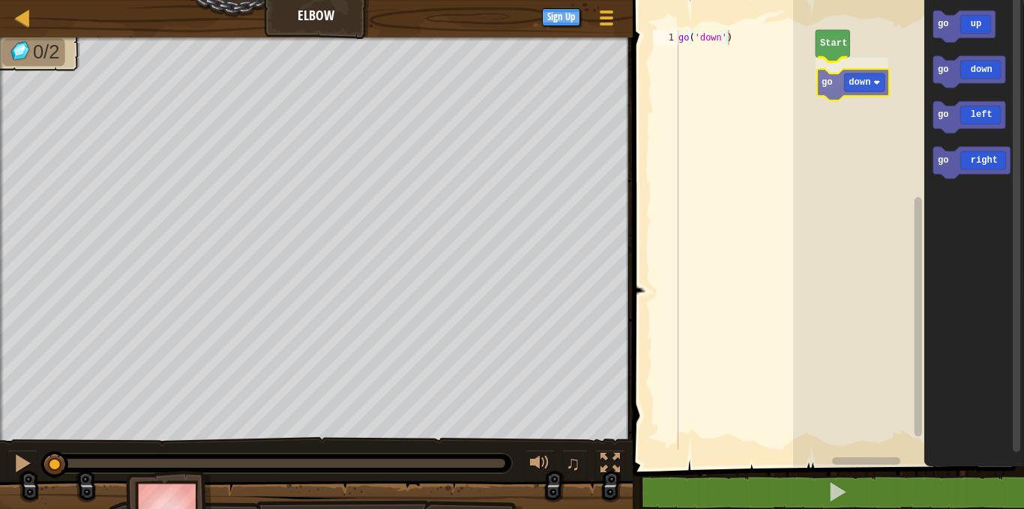
click at [840, 85] on div "Start go down go up go down go left go right go down" at bounding box center [908, 230] width 231 height 474
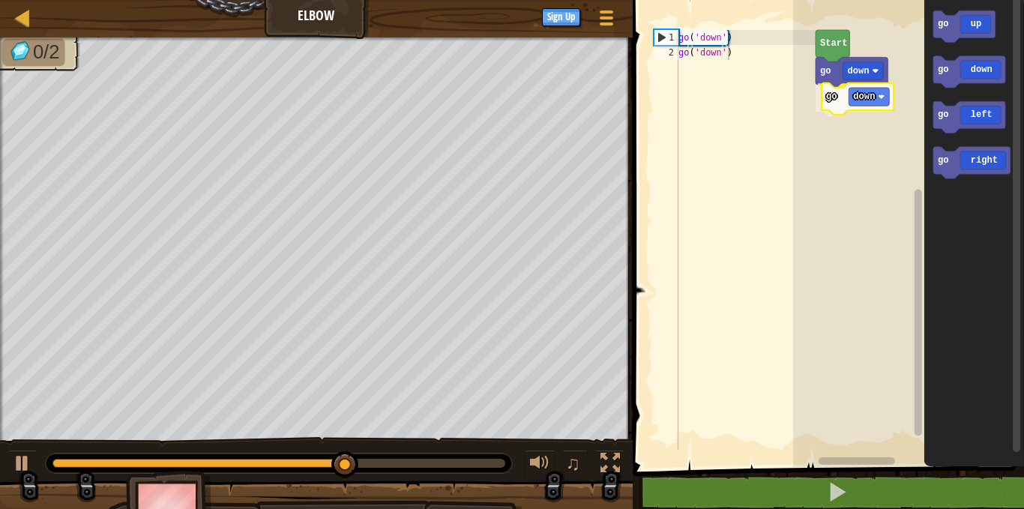
click at [829, 108] on div "Start go down go down go up go down go left go right go down" at bounding box center [908, 230] width 231 height 474
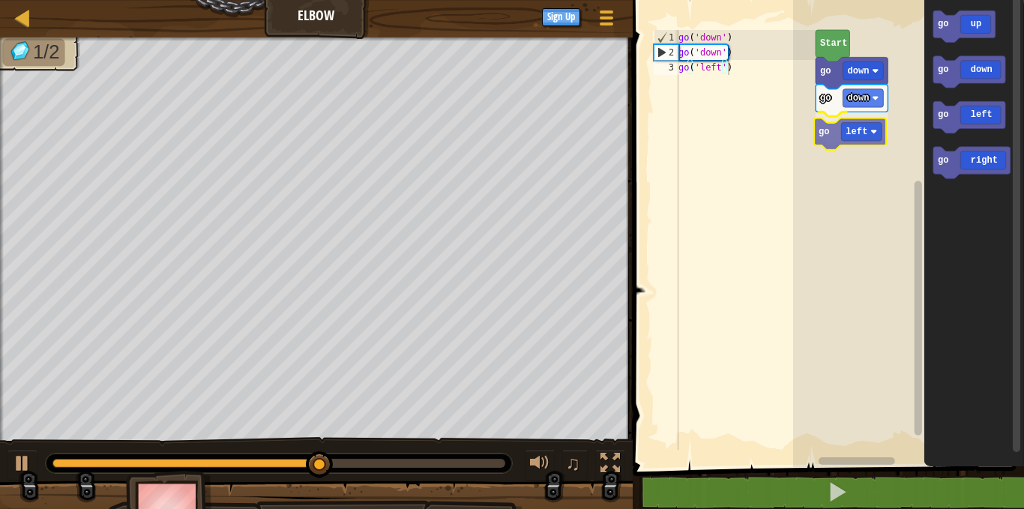
click at [827, 139] on div "Start go down go down go left go up go down go left go right go left" at bounding box center [908, 230] width 231 height 474
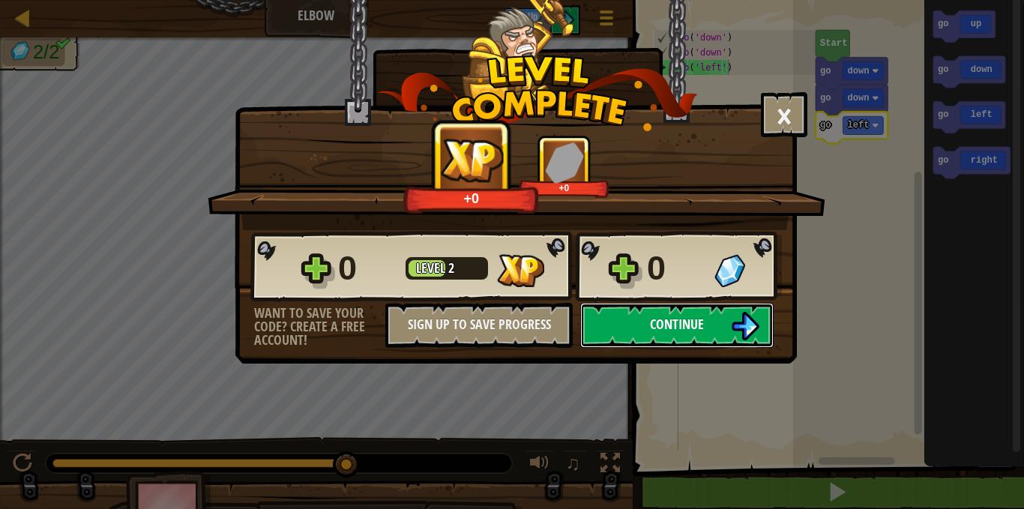
click at [677, 327] on span "Continue" at bounding box center [677, 324] width 54 height 19
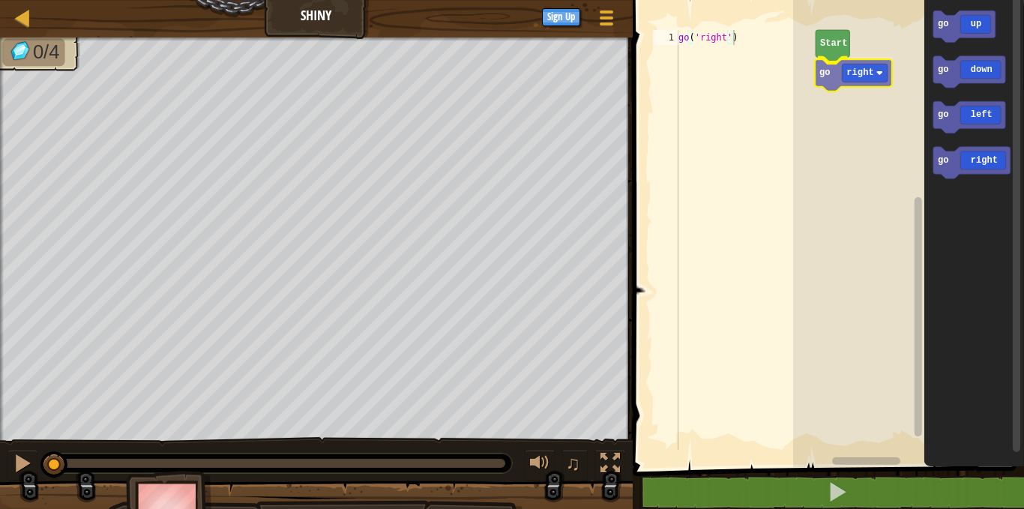
click at [824, 75] on div "Start go right go up go down go left go right go right" at bounding box center [908, 230] width 231 height 474
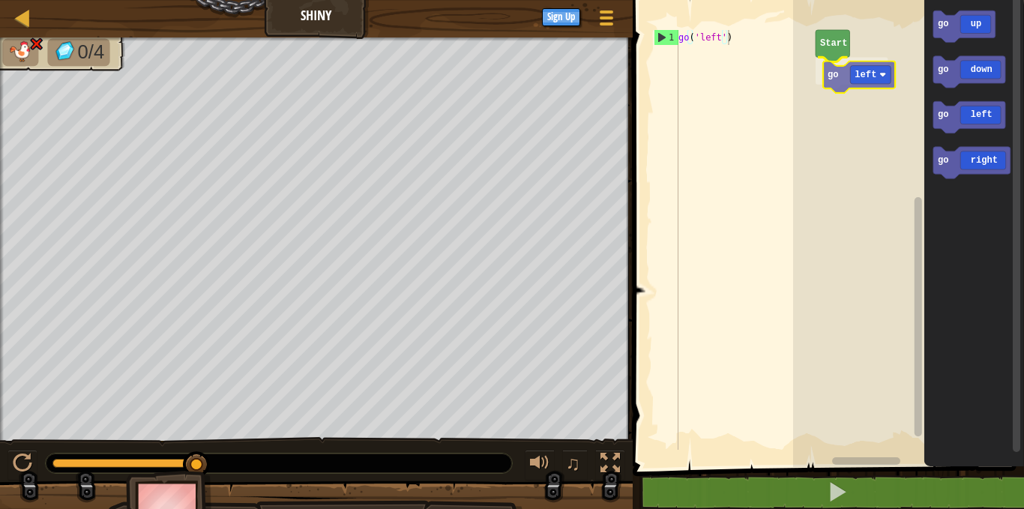
click at [835, 80] on div "Start go left go up go down go left go right go left" at bounding box center [908, 230] width 231 height 474
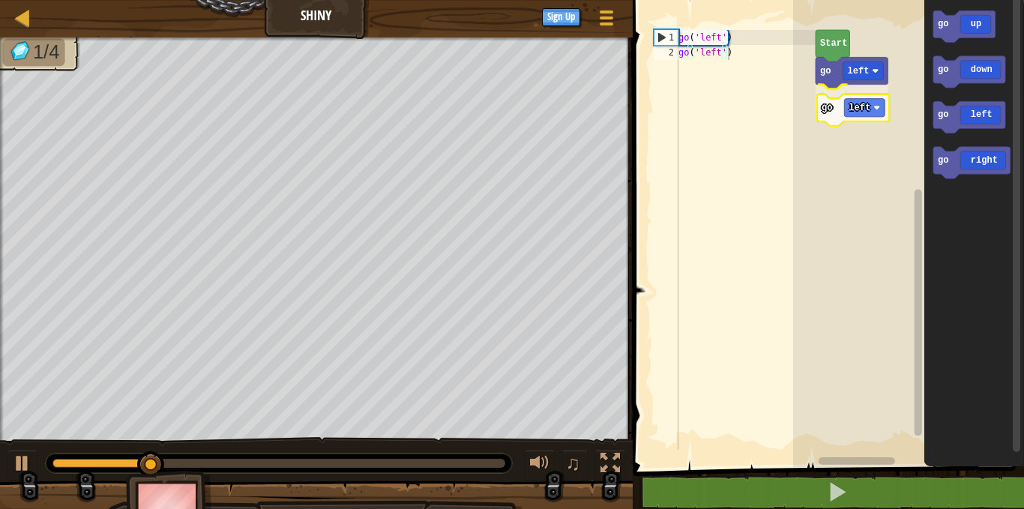
click at [827, 115] on div "go left go left Start go up go down go left go right go left" at bounding box center [908, 230] width 231 height 474
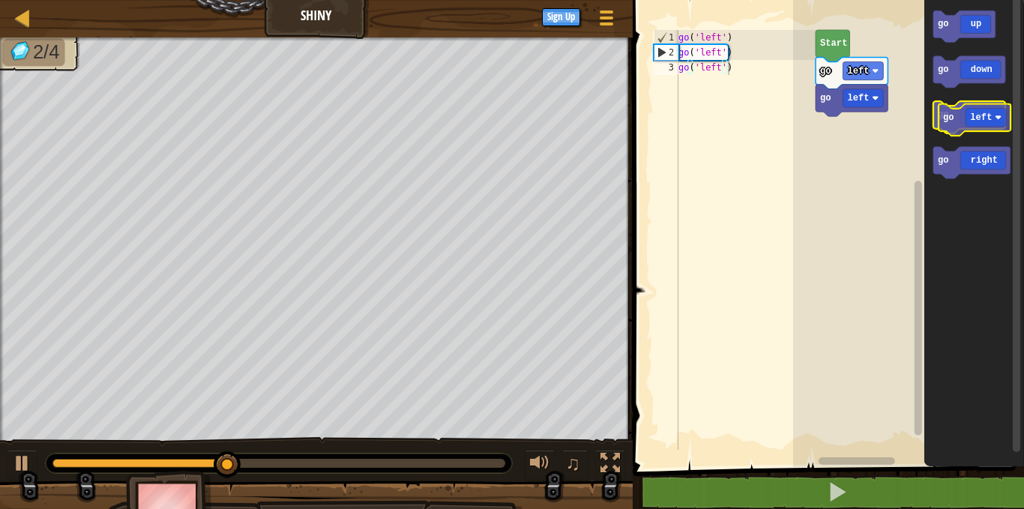
click at [950, 124] on icon "Blockly Workspace" at bounding box center [968, 117] width 72 height 31
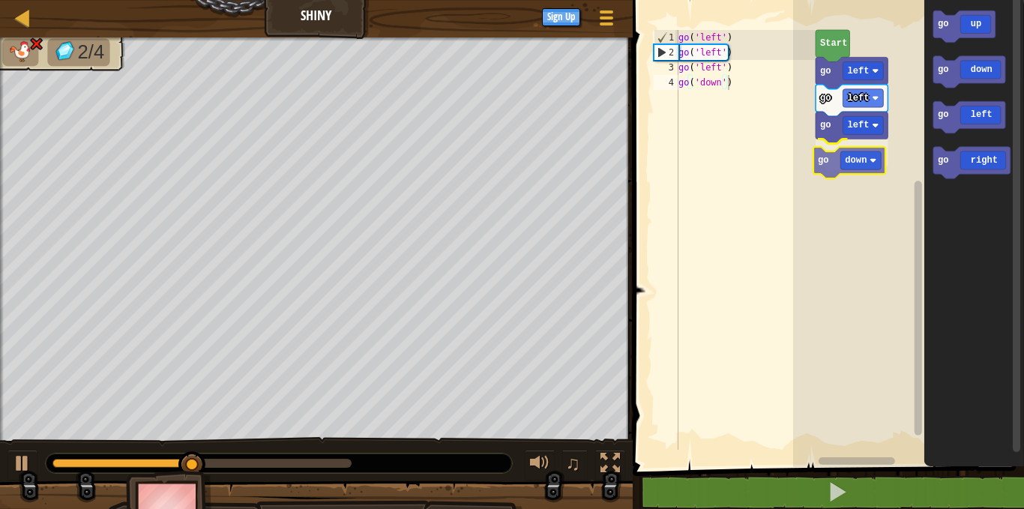
click at [821, 172] on div "go left go left go left go down Start go up go down go left go right go down" at bounding box center [908, 230] width 231 height 474
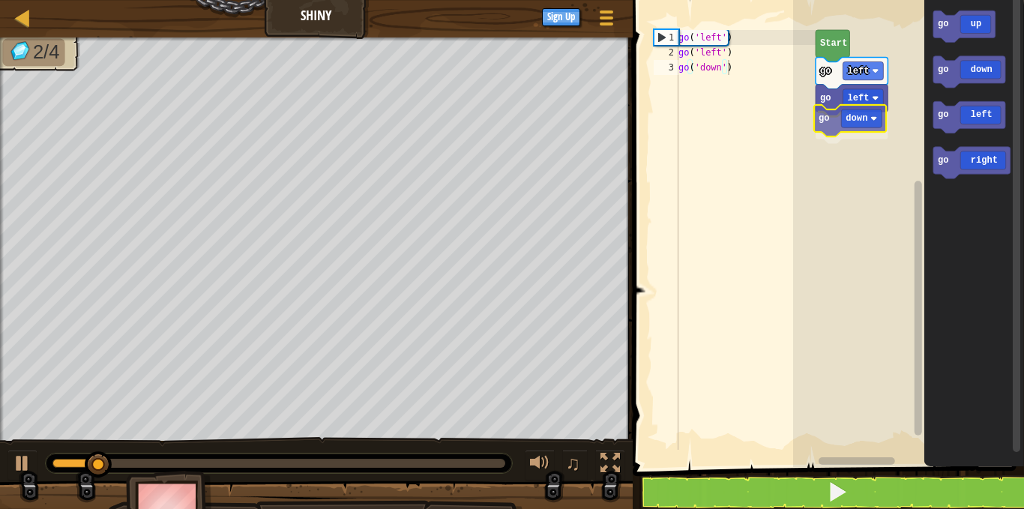
click at [828, 118] on div "go left go left go down Start go up go down go left go right go down" at bounding box center [908, 230] width 231 height 474
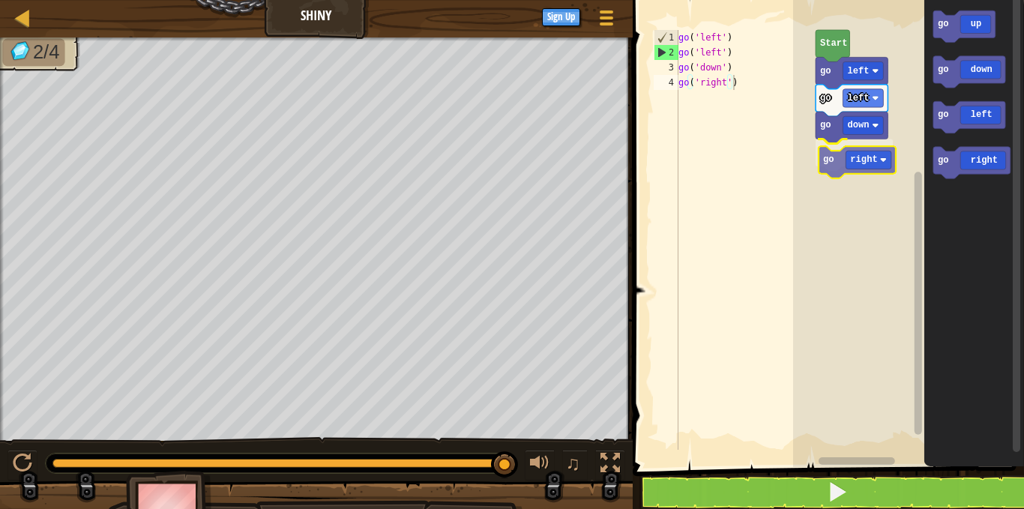
click at [836, 156] on div "go left go left go down go right Start go up go down go left go right go right" at bounding box center [908, 230] width 231 height 474
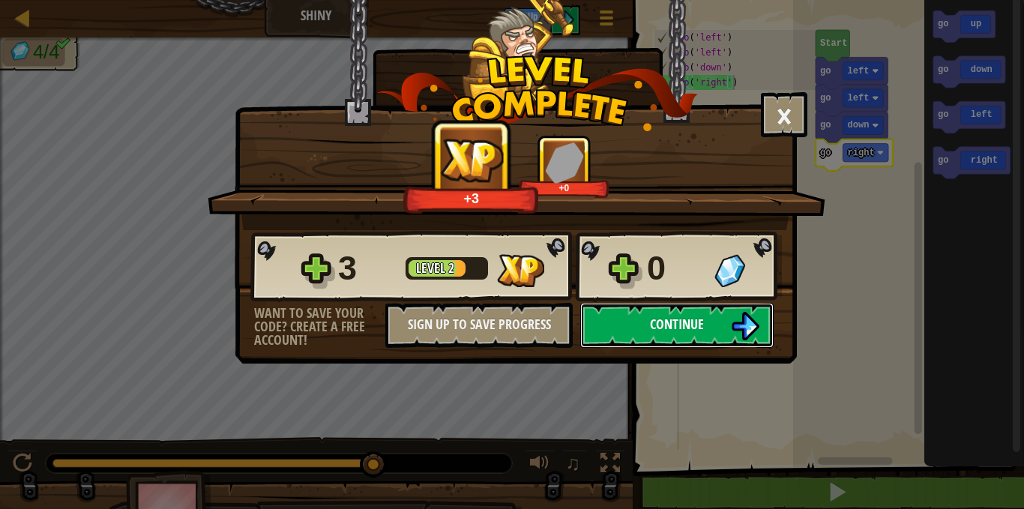
click at [660, 327] on span "Continue" at bounding box center [677, 324] width 54 height 19
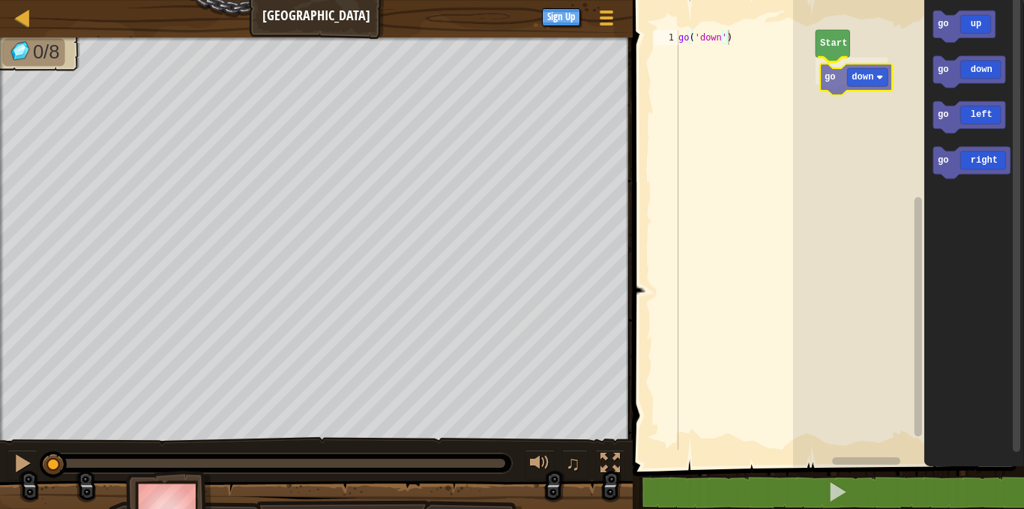
click at [830, 76] on div "Start go down go up go down go left go right go down" at bounding box center [908, 230] width 231 height 474
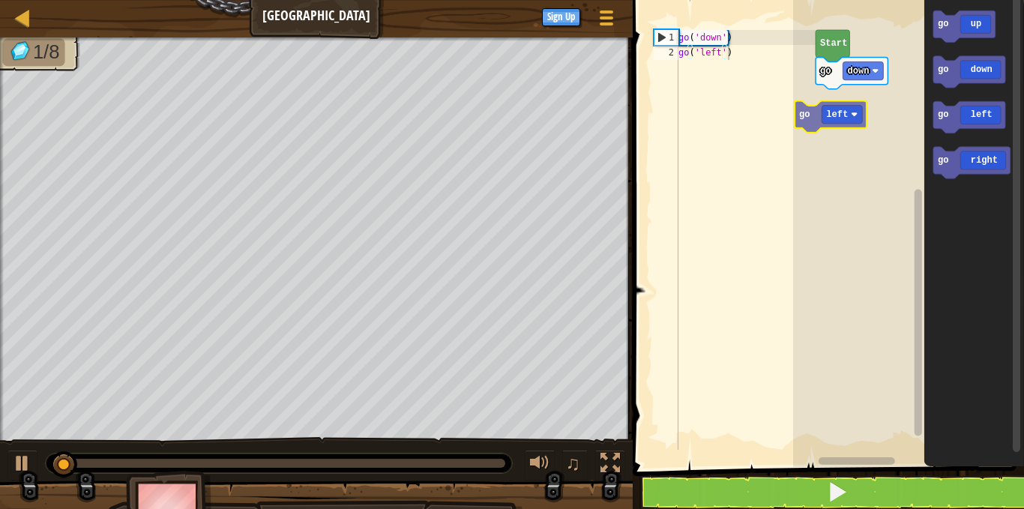
click at [809, 118] on div "go down Start go up go down go left go right go left" at bounding box center [908, 230] width 231 height 474
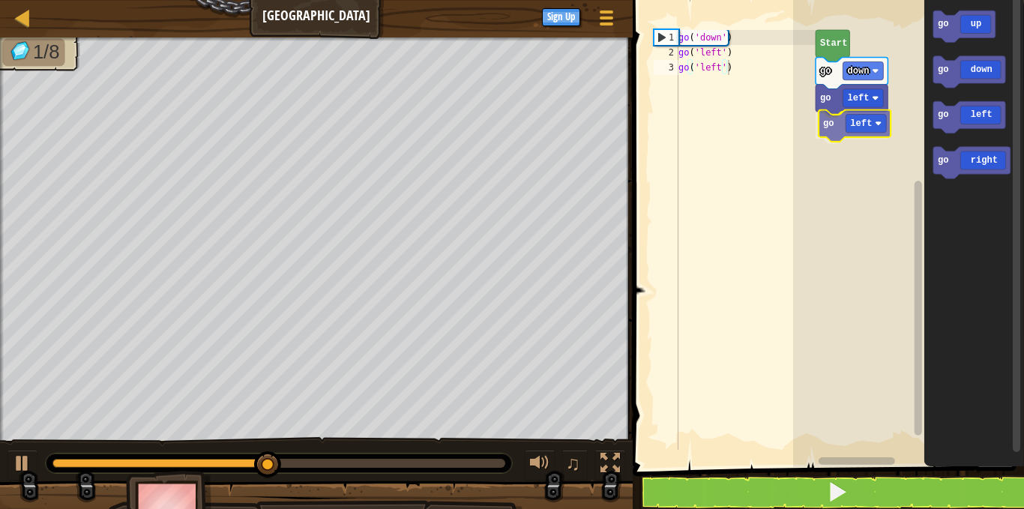
click at [833, 130] on div "go down go left go left Start go up go down go left go right go left" at bounding box center [908, 230] width 231 height 474
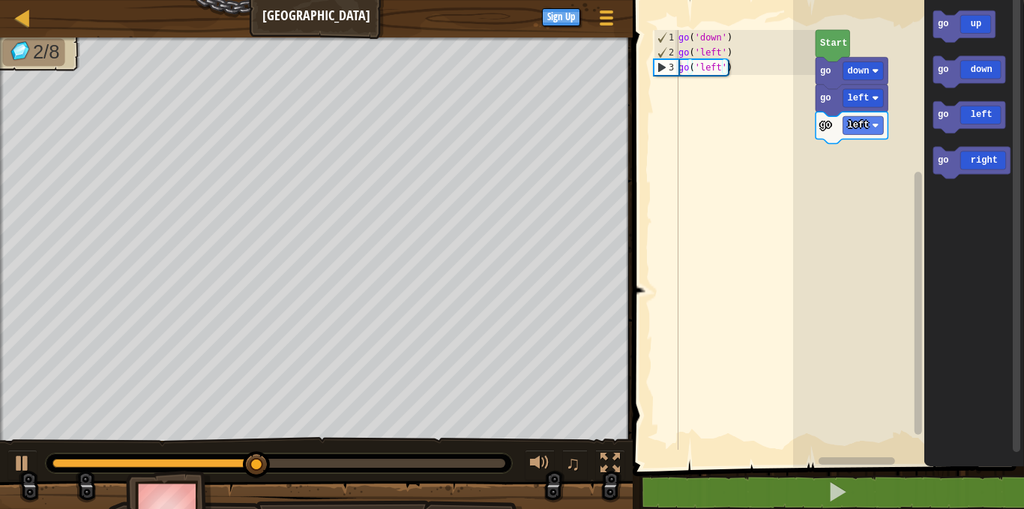
click at [853, 140] on div "go down go left go left Start go up go down go left go right" at bounding box center [908, 230] width 231 height 474
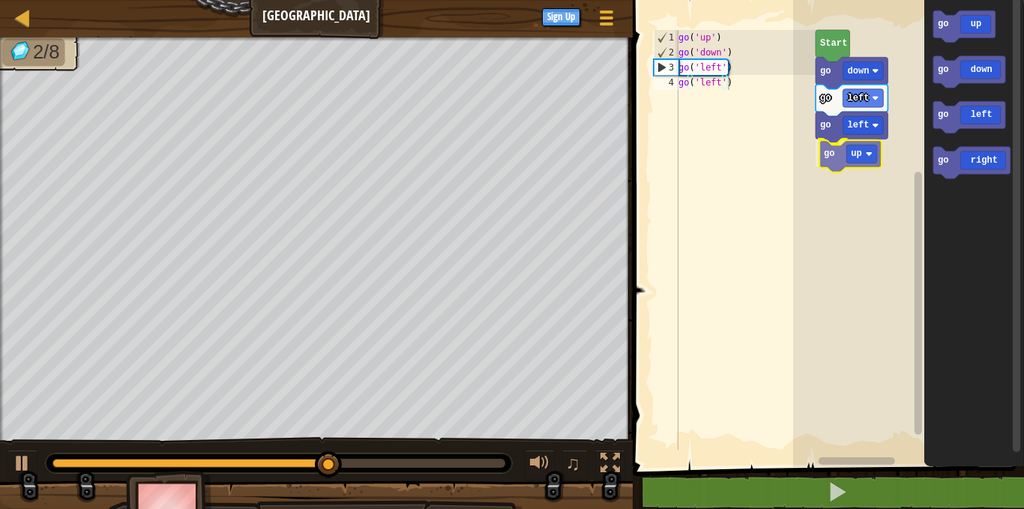
click at [827, 155] on div "go down go left go left go up Start go up go down go left go right go up" at bounding box center [908, 230] width 231 height 474
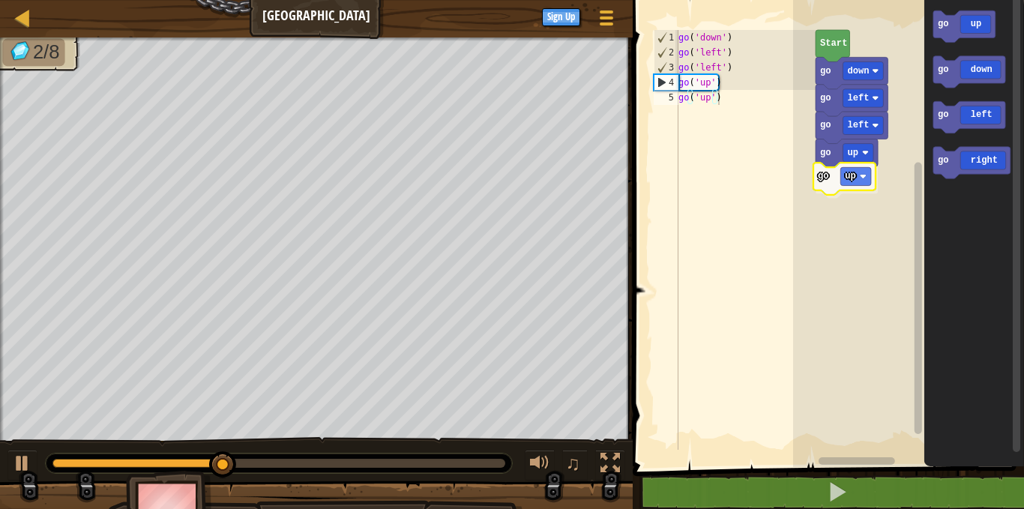
click at [836, 177] on div "go down go left go left go up go up Start go up go down go left go right go up" at bounding box center [908, 230] width 231 height 474
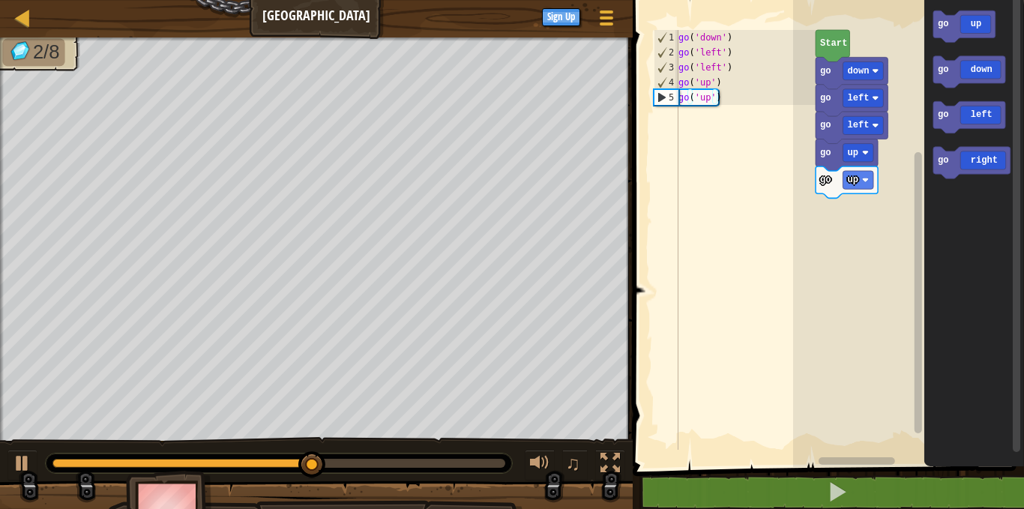
click at [830, 207] on div "go down go left go left go up go up Start go up go down go left go right" at bounding box center [908, 230] width 231 height 474
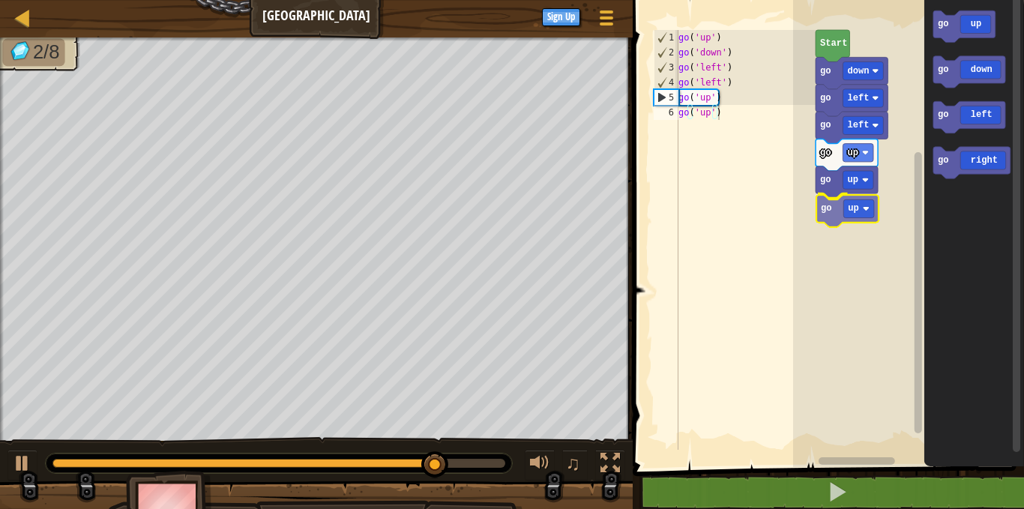
click at [835, 218] on div "go down go left go left go up go up go up Start go up go down go left go right …" at bounding box center [908, 230] width 231 height 474
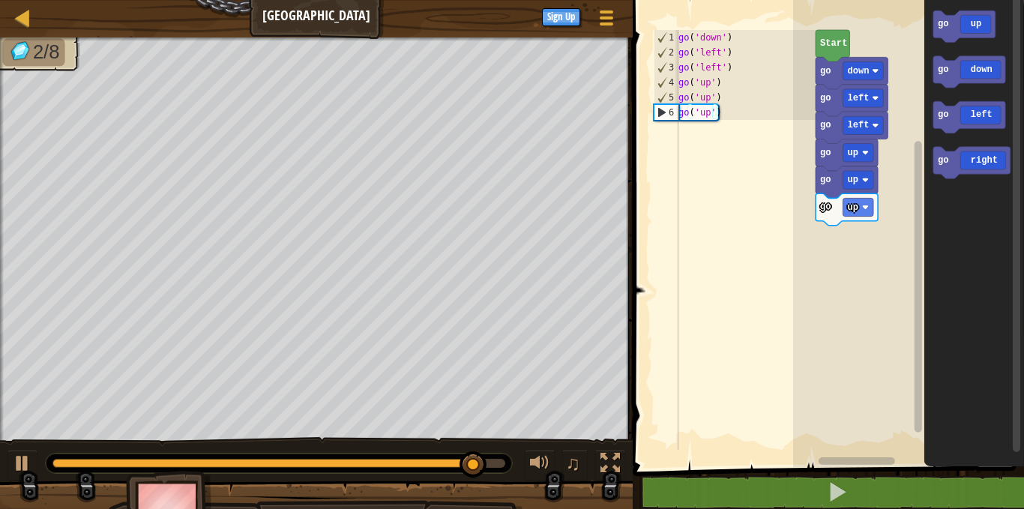
click at [818, 230] on div "go down go left go left go up go up go up Start go up go down go left go right" at bounding box center [908, 230] width 231 height 474
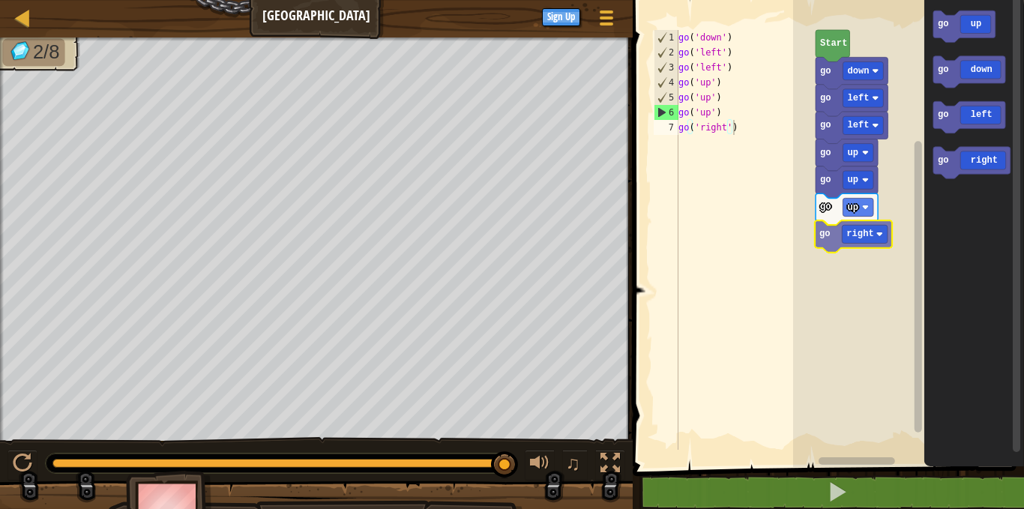
click at [827, 238] on div "go down go left go left go up go up go up go right Start go up go down go left …" at bounding box center [908, 230] width 231 height 474
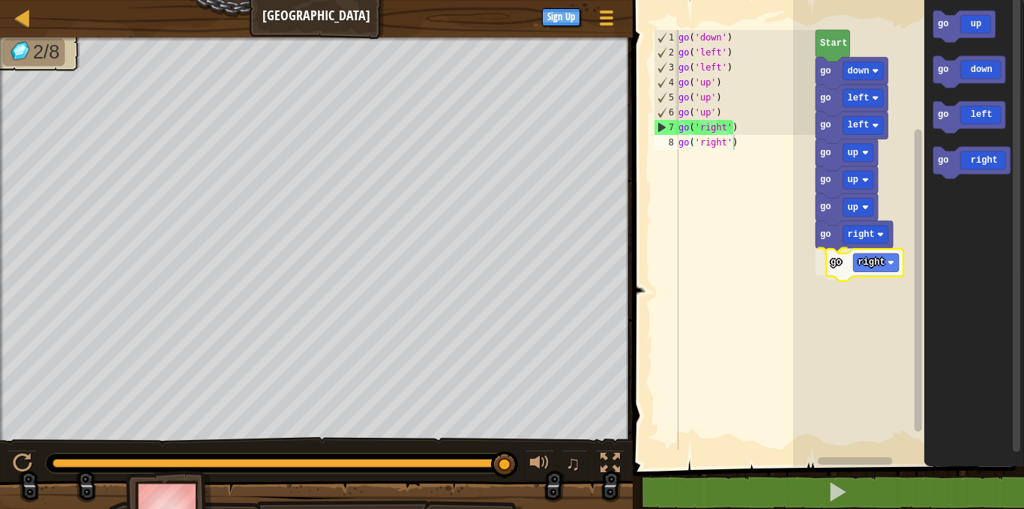
click at [833, 268] on div "go down go left go left go up go up go up go right go right Start go up go down…" at bounding box center [908, 230] width 231 height 474
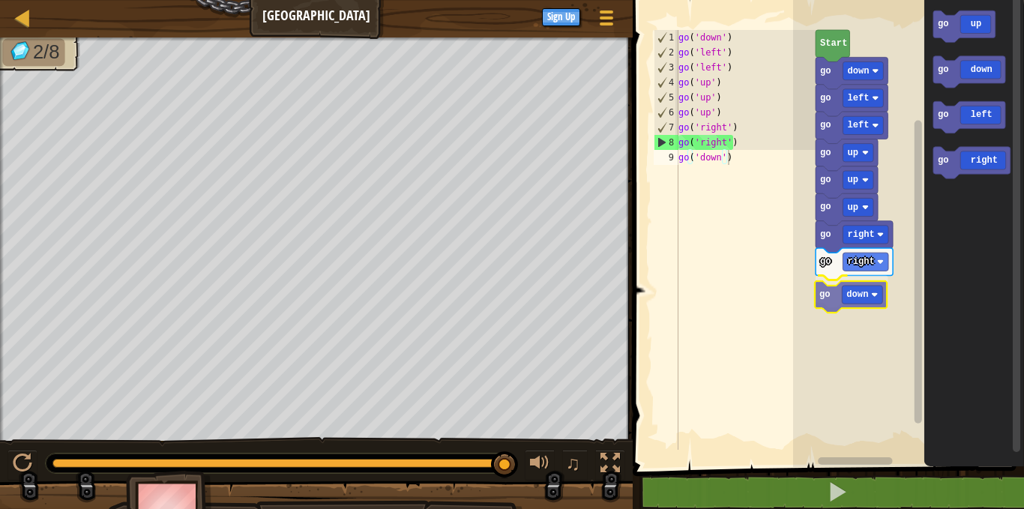
click at [839, 295] on div "go down go left go left go up go up go up go right go right go down Start go up…" at bounding box center [908, 230] width 231 height 474
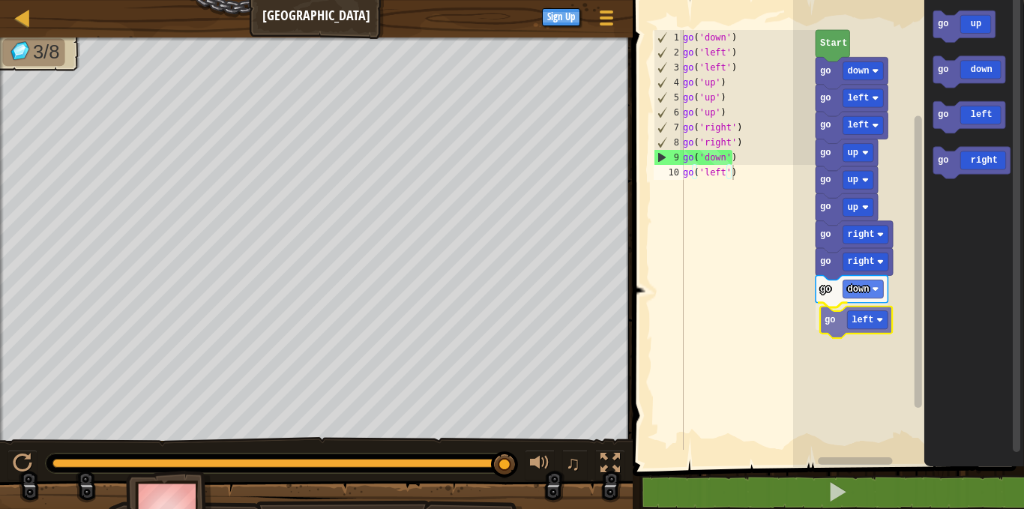
click at [833, 331] on div "go down go left go left go up go up go up go right go right go down go left Sta…" at bounding box center [908, 230] width 231 height 474
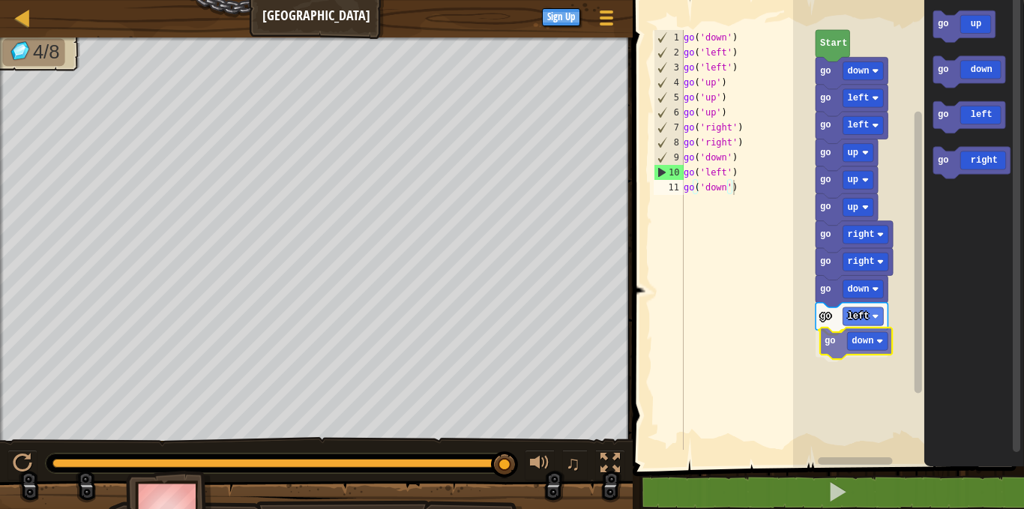
click at [836, 355] on div "go down go left go left go up go up go up go right go right go down go left go …" at bounding box center [908, 230] width 231 height 474
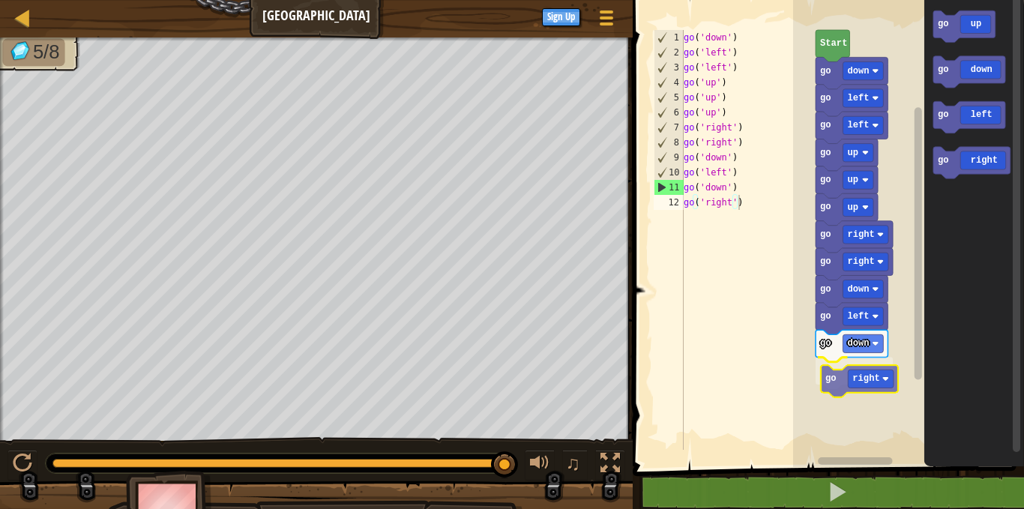
click at [841, 378] on div "go down go left go left go up go up go up go right go right go down go left go …" at bounding box center [908, 230] width 231 height 474
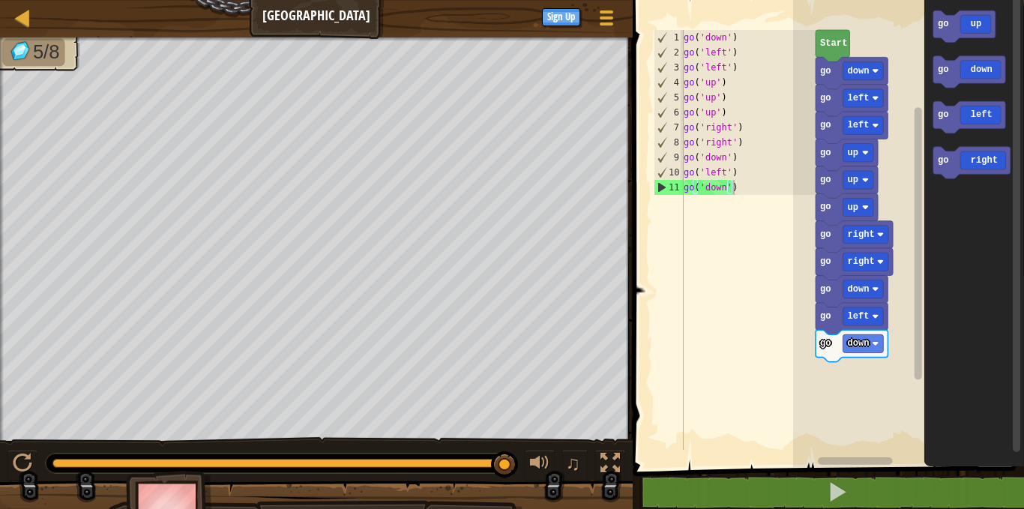
click at [842, 376] on div "Start go down go left go left go up go up go up go right go right go down go le…" at bounding box center [908, 230] width 231 height 474
click at [839, 380] on div "Start go down go left go left go up go up go up go right go right go down go le…" at bounding box center [908, 230] width 231 height 474
click at [887, 280] on div "Start go down go left go left go up go up go up go right go right go down go le…" at bounding box center [908, 230] width 231 height 474
click at [953, 170] on icon "Blockly Workspace" at bounding box center [970, 162] width 77 height 31
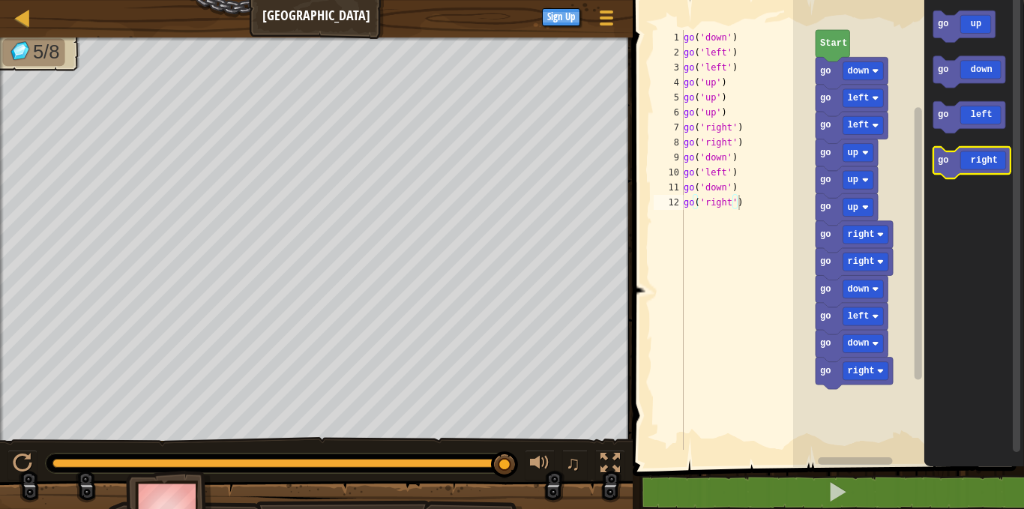
click at [953, 169] on icon "Blockly Workspace" at bounding box center [970, 162] width 77 height 31
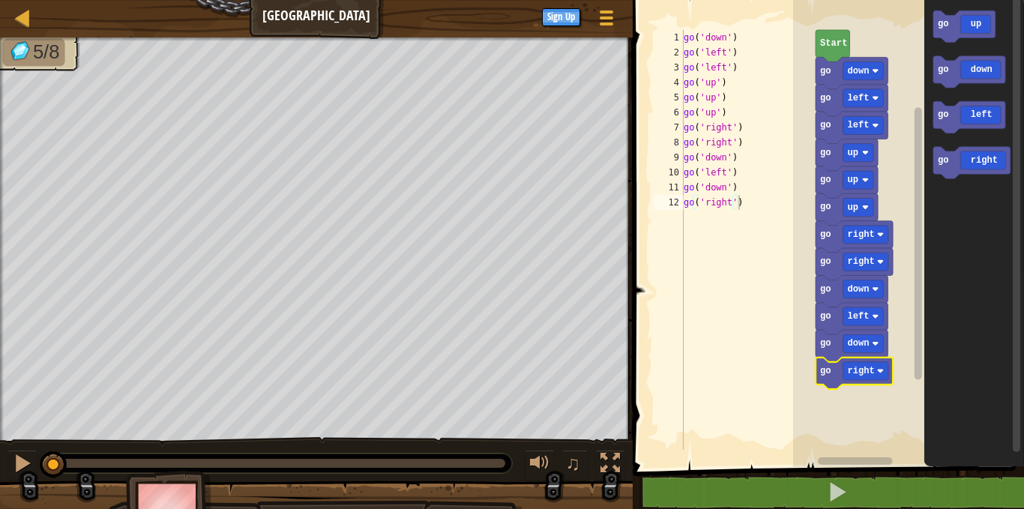
click at [839, 378] on icon "Blockly Workspace" at bounding box center [854, 373] width 77 height 31
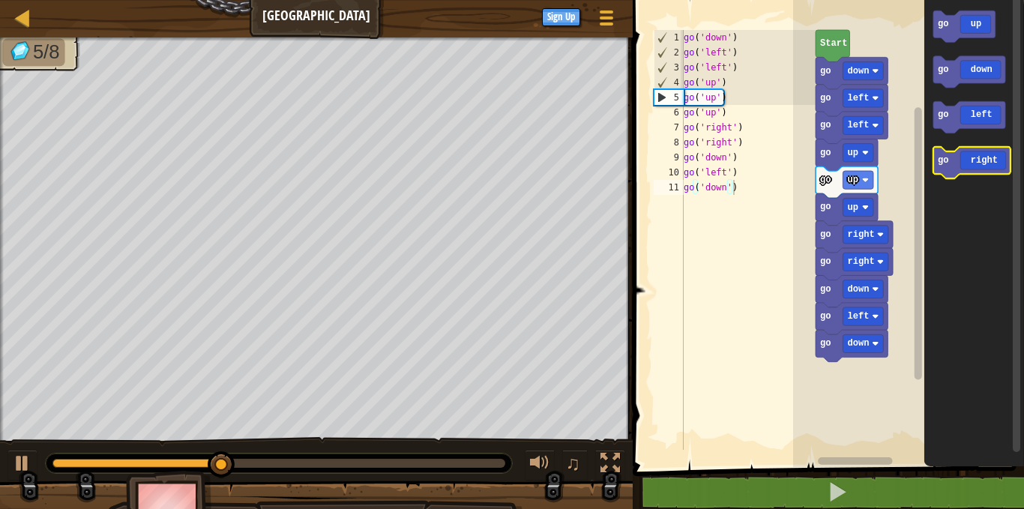
click at [943, 161] on text "go" at bounding box center [942, 160] width 11 height 10
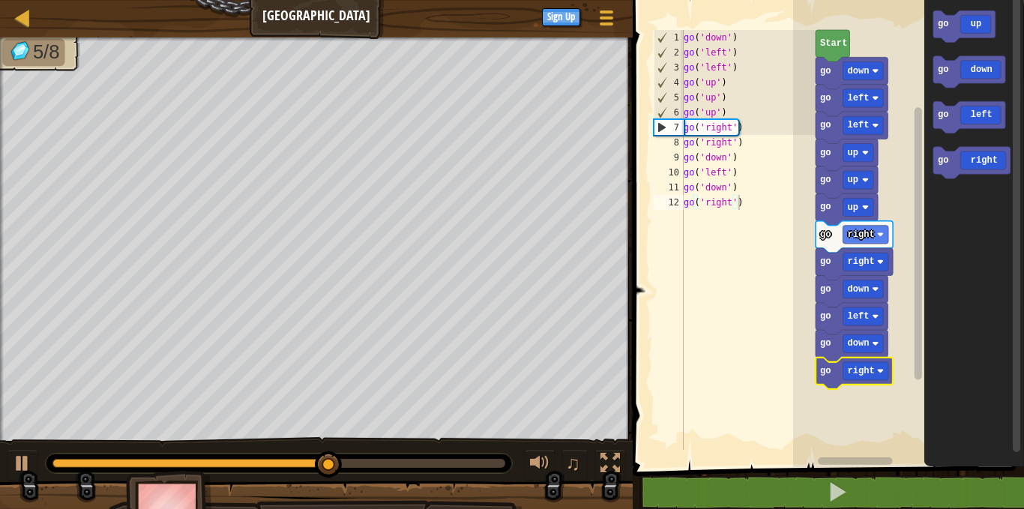
click at [827, 380] on icon "Blockly Workspace" at bounding box center [854, 373] width 77 height 31
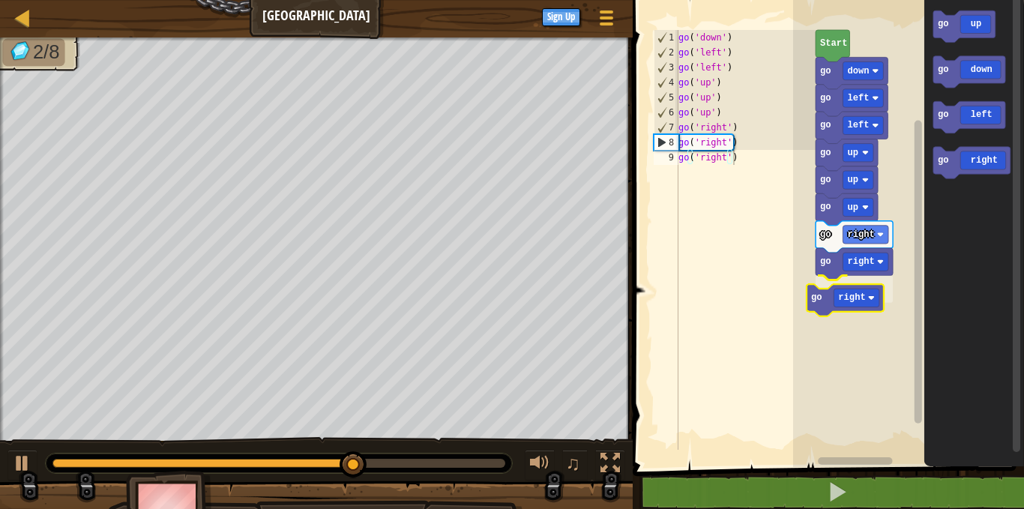
click at [822, 305] on div "Start go down go left go left go up go up go up go right go right go right go u…" at bounding box center [908, 230] width 231 height 474
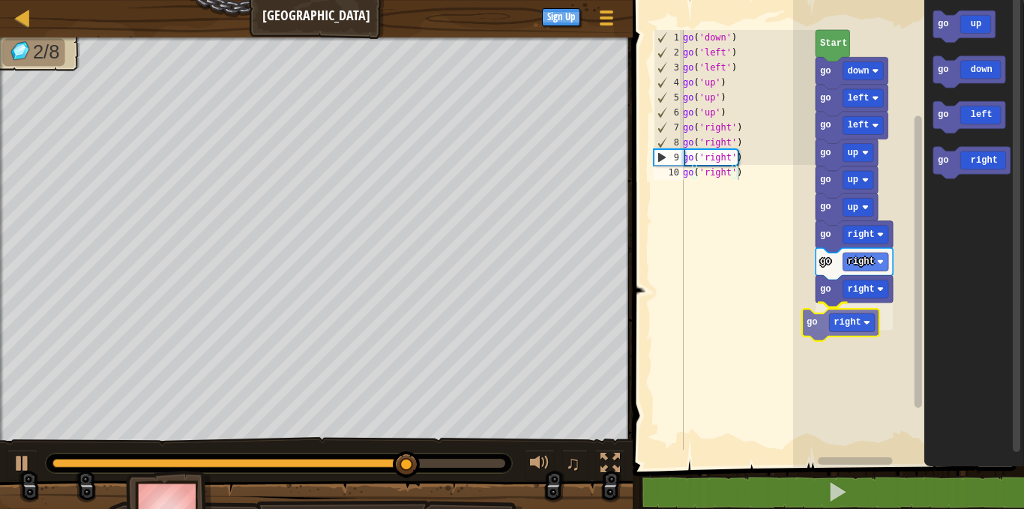
click at [818, 317] on div "Start go down go left go left go up go up go up go right go right go right go r…" at bounding box center [908, 230] width 231 height 474
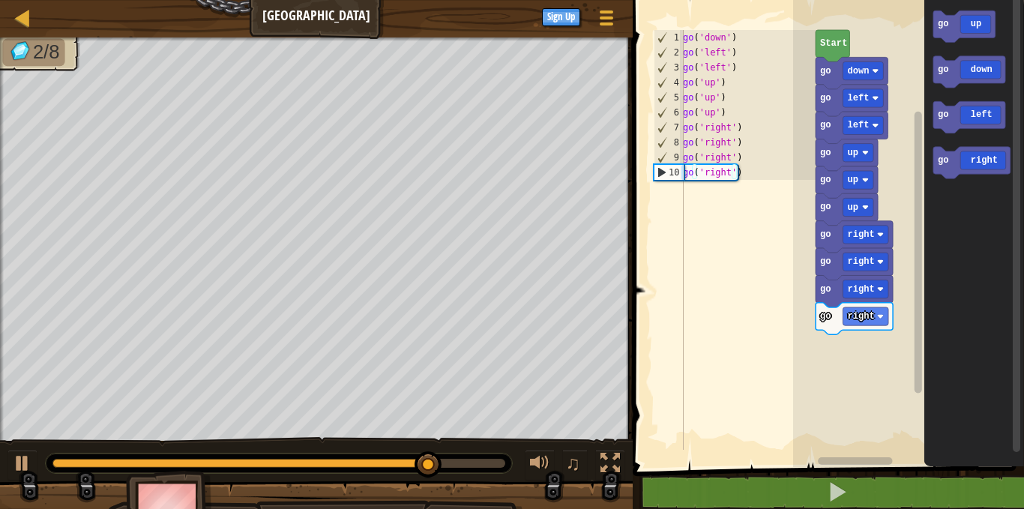
click at [816, 331] on div "Start go down go left go left go up go up go up go right go right go right go r…" at bounding box center [908, 230] width 231 height 474
click at [870, 346] on div "Start go down go left go left go up go up go up go right go right go right go r…" at bounding box center [908, 230] width 231 height 474
click at [869, 269] on div "Start go down go left go left go up go up go up go right go right go right go r…" at bounding box center [908, 230] width 231 height 474
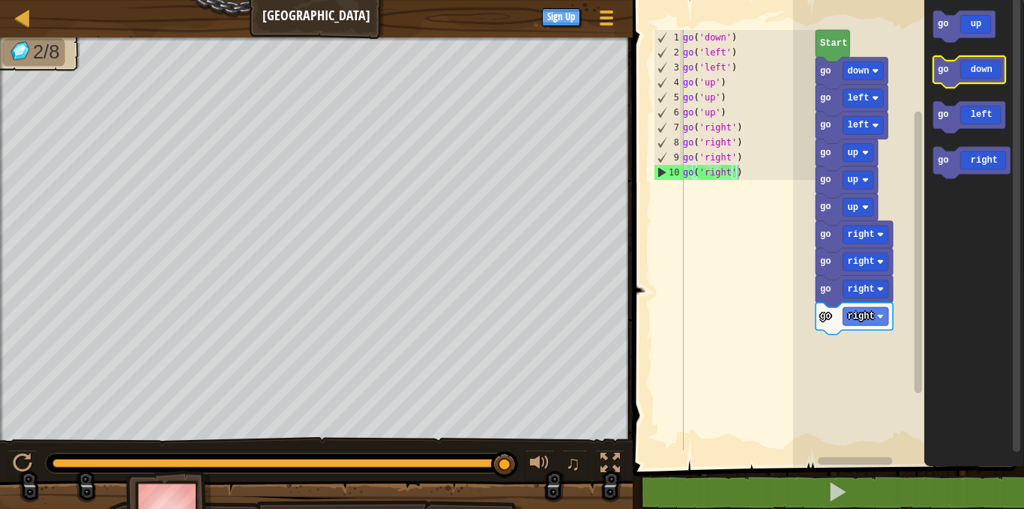
click at [956, 80] on icon "Blockly Workspace" at bounding box center [968, 71] width 72 height 31
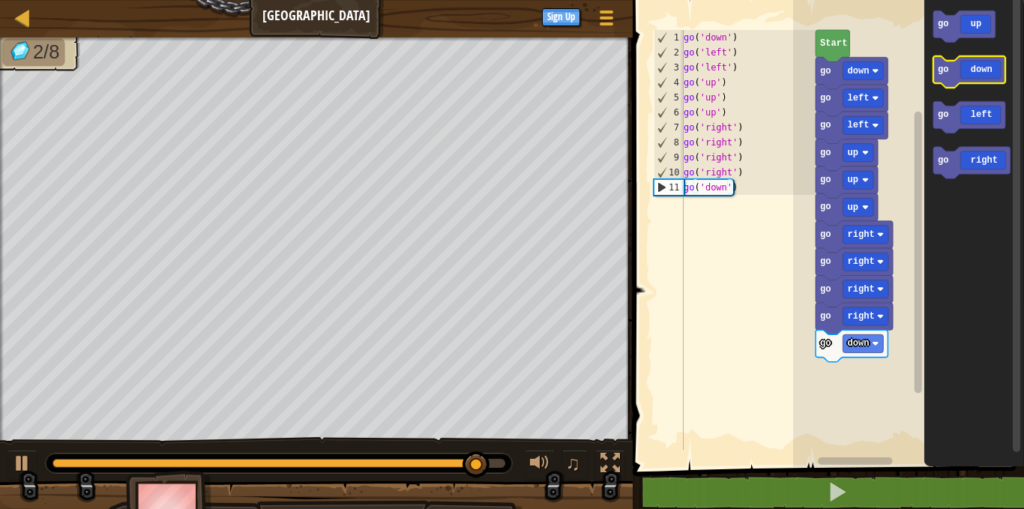
click at [956, 80] on icon "Blockly Workspace" at bounding box center [968, 71] width 72 height 31
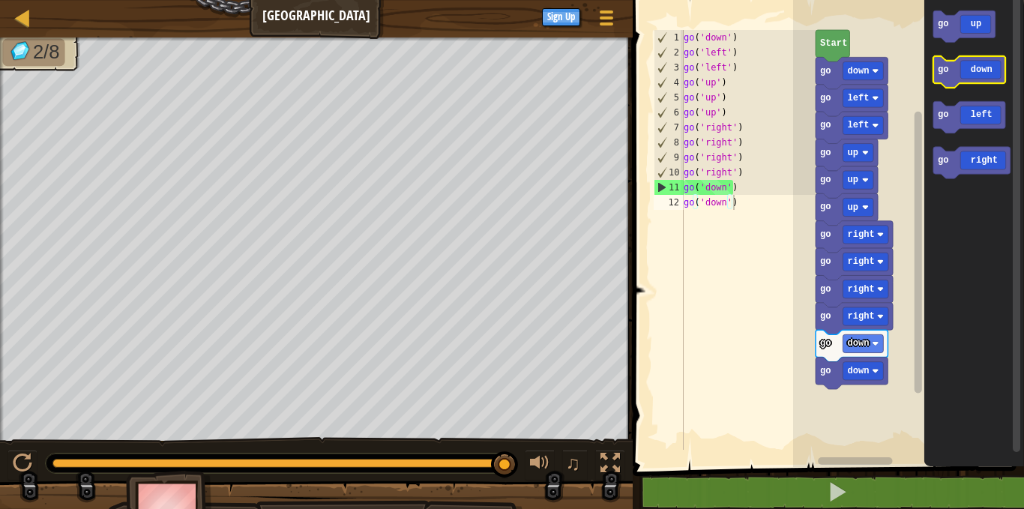
click at [956, 80] on icon "Blockly Workspace" at bounding box center [968, 71] width 72 height 31
click at [941, 73] on text "go" at bounding box center [942, 69] width 11 height 10
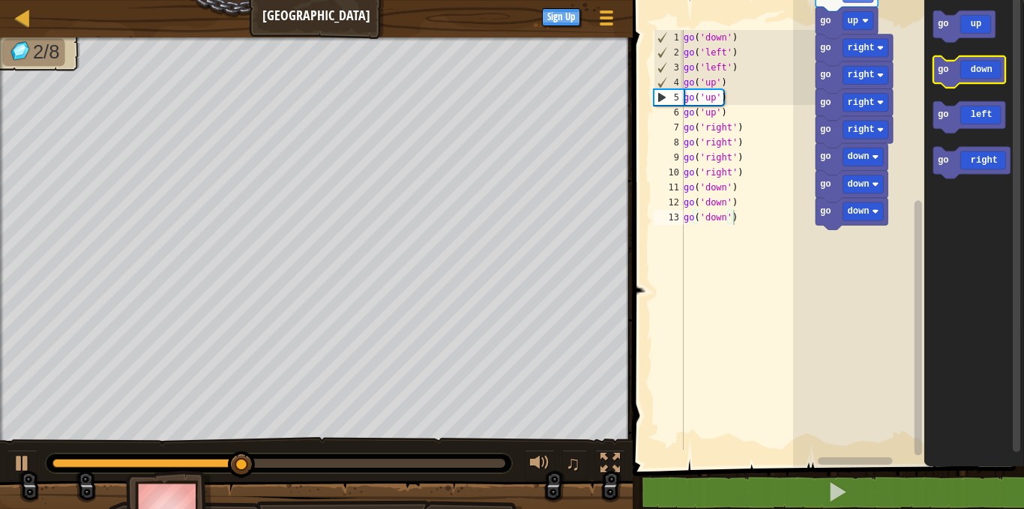
click at [940, 75] on text "go" at bounding box center [942, 69] width 11 height 10
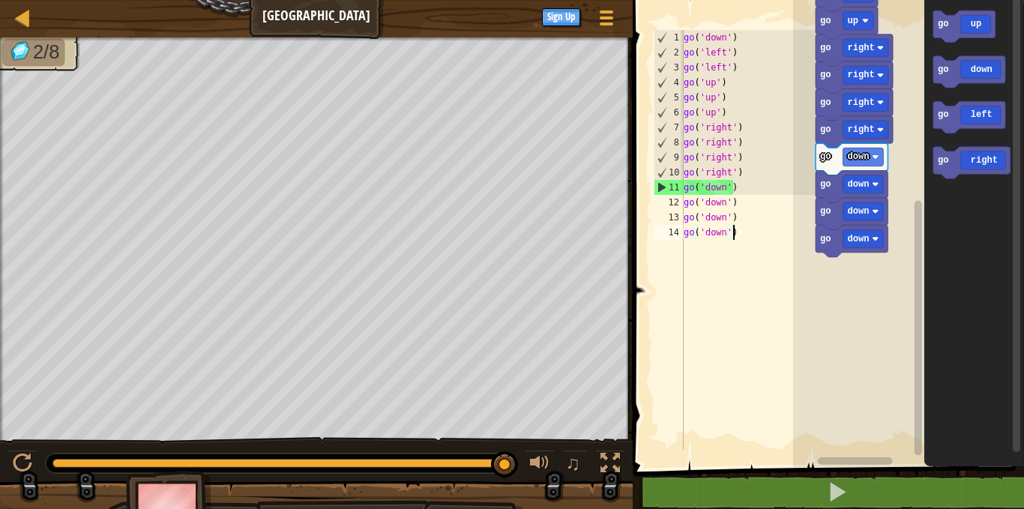
click at [661, 185] on div "11" at bounding box center [668, 187] width 29 height 15
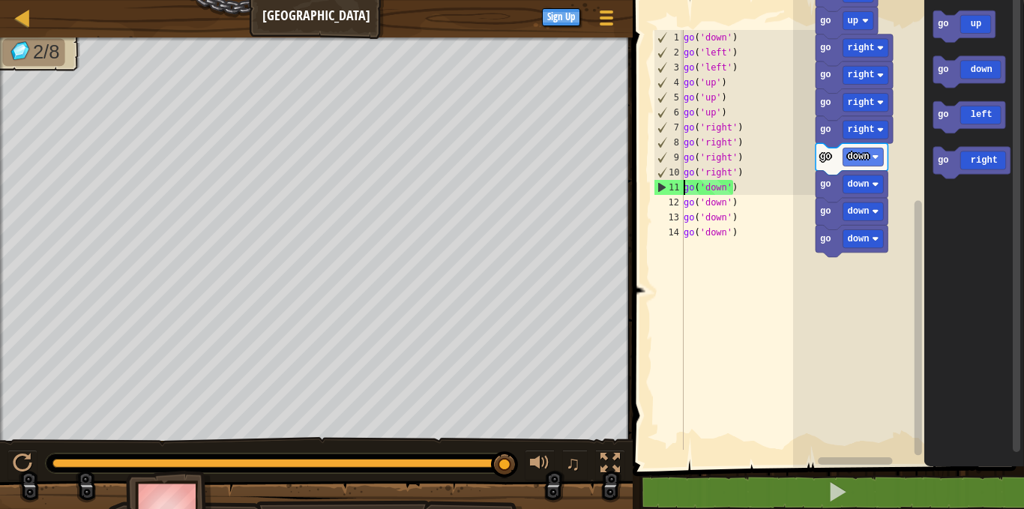
type textarea "go('down')"
click at [786, 271] on div "go ( 'down' ) go ( 'left' ) go ( 'left' ) go ( 'up' ) go ( 'up' ) go ( 'up' ) g…" at bounding box center [748, 255] width 135 height 450
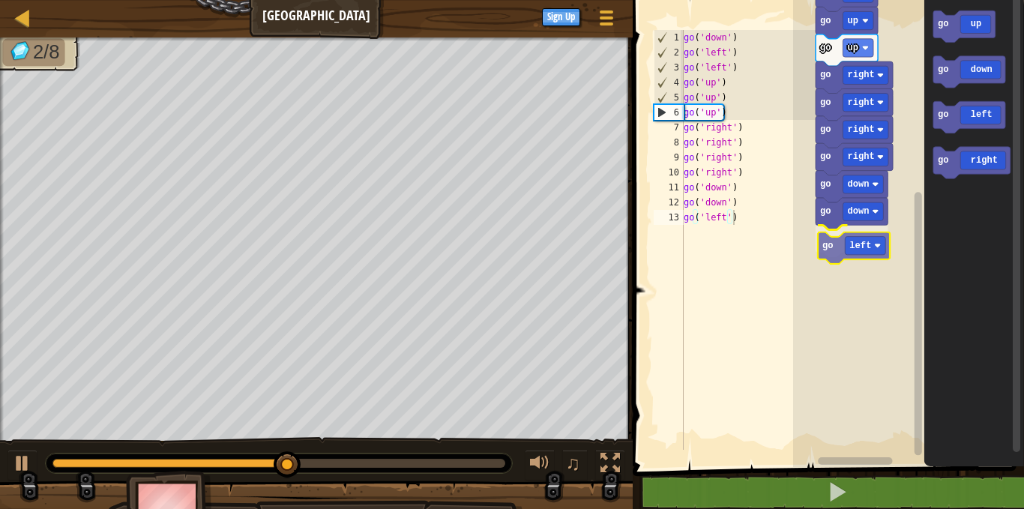
click at [839, 250] on div "Start go down go left go left go up go up go up go right go right go right go r…" at bounding box center [908, 230] width 231 height 474
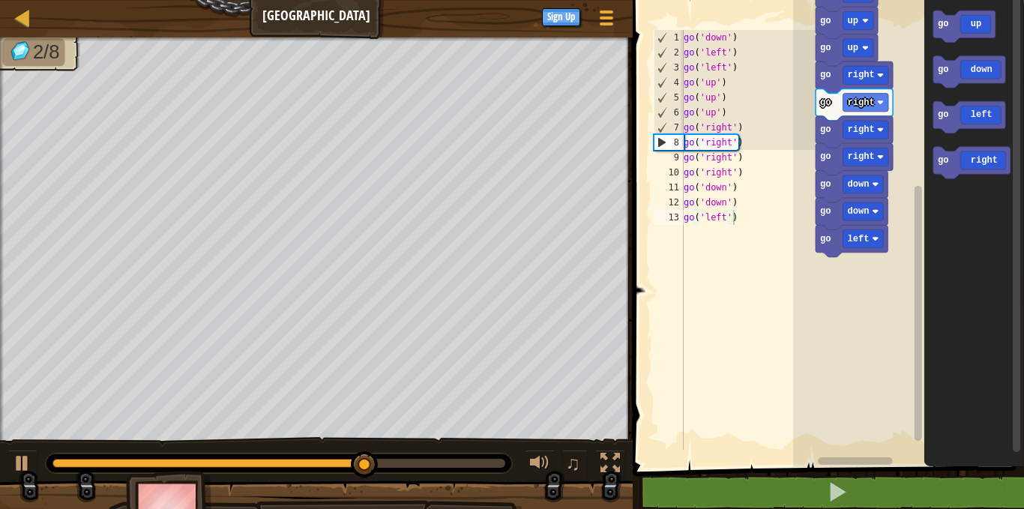
click at [819, 271] on div "Start go down go left go left go up go up go up go right go right go right go r…" at bounding box center [908, 230] width 231 height 474
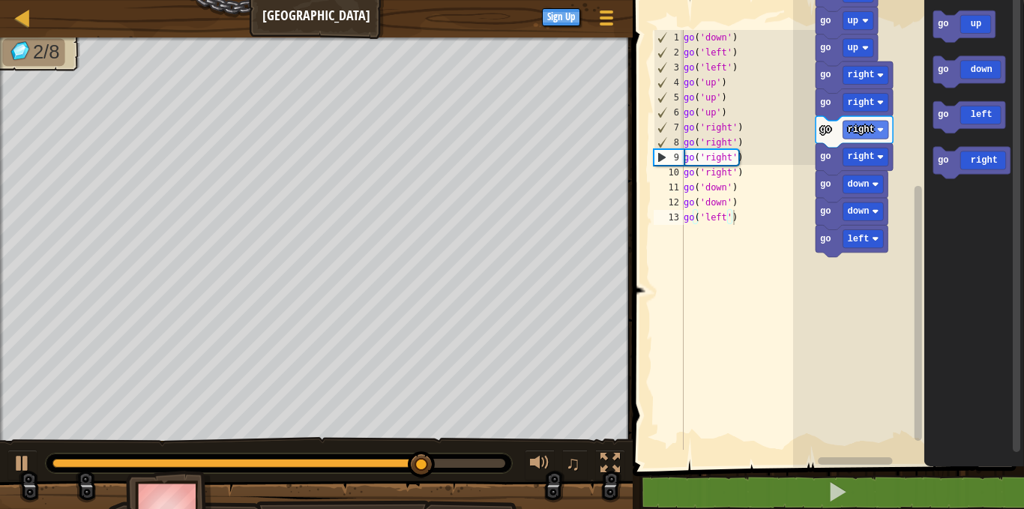
click at [880, 295] on div "Start go down go left go left go up go up go up go right go right go right go r…" at bounding box center [908, 230] width 231 height 474
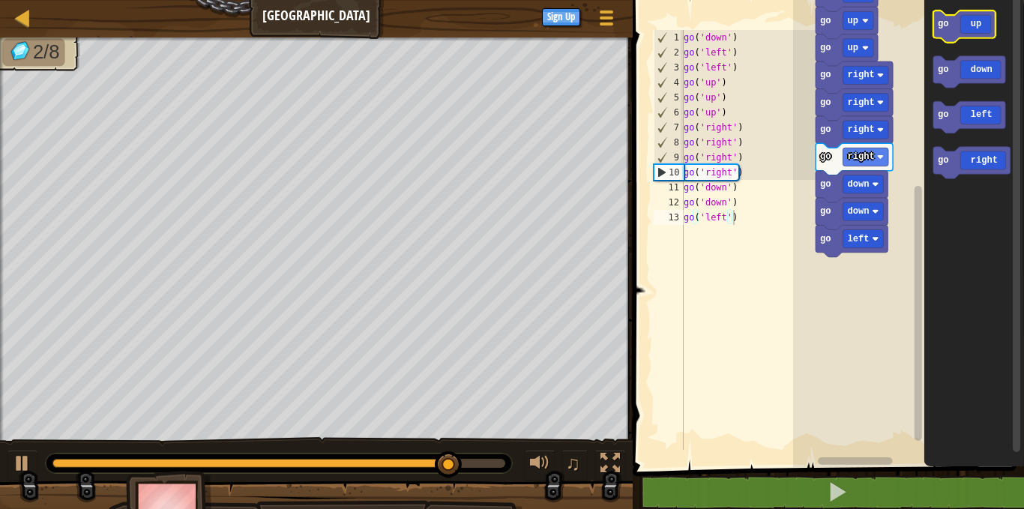
click at [945, 33] on icon "Blockly Workspace" at bounding box center [963, 25] width 62 height 31
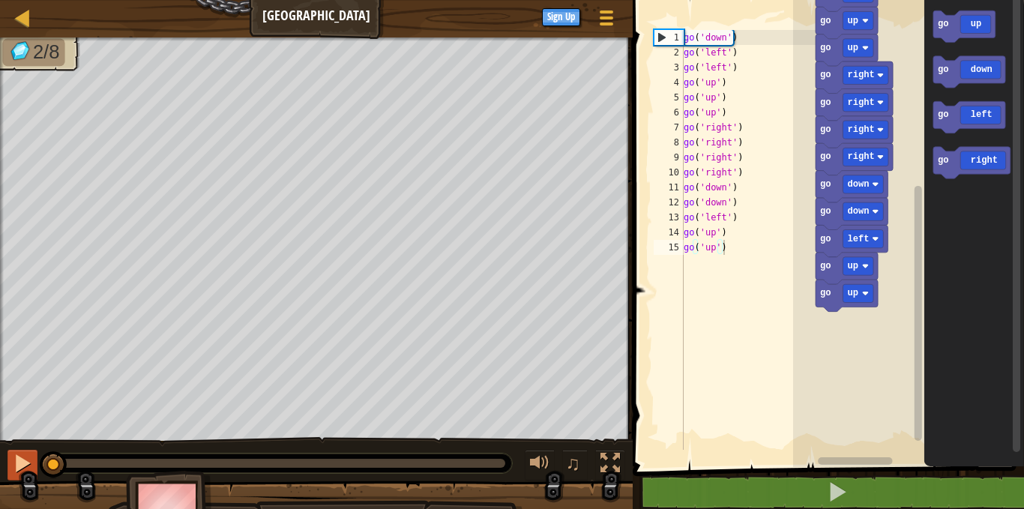
drag, startPoint x: 500, startPoint y: 457, endPoint x: 31, endPoint y: 456, distance: 469.2
click at [31, 456] on div "♫" at bounding box center [316, 459] width 633 height 45
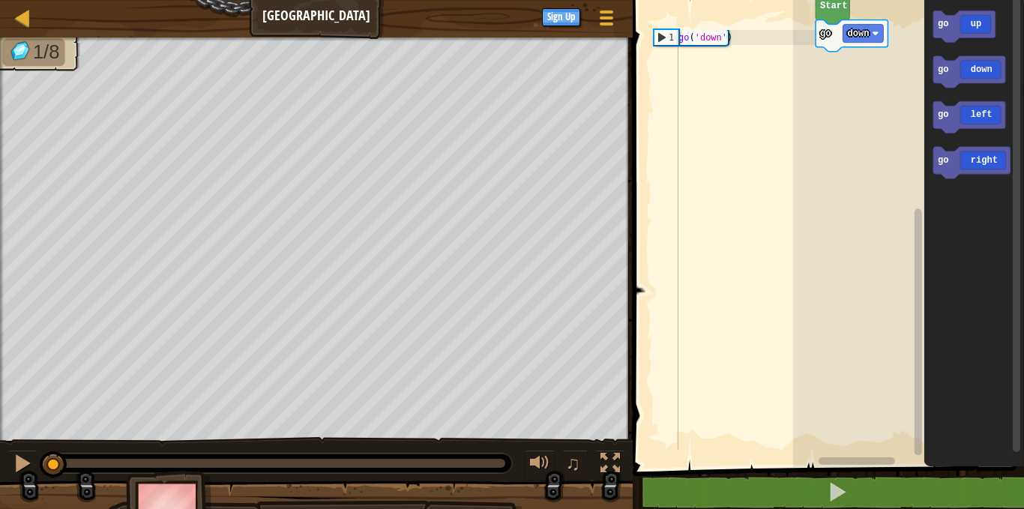
drag, startPoint x: 318, startPoint y: 461, endPoint x: 0, endPoint y: 471, distance: 318.0
click at [0, 471] on div "♫" at bounding box center [316, 459] width 633 height 45
click at [7, 459] on div "♫" at bounding box center [316, 459] width 633 height 45
click at [16, 459] on div at bounding box center [22, 462] width 19 height 19
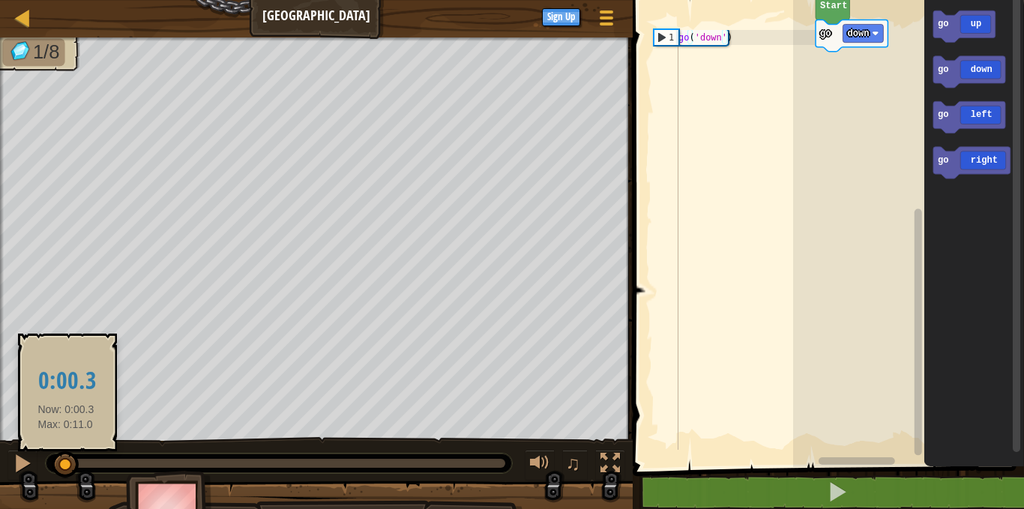
drag, startPoint x: 83, startPoint y: 463, endPoint x: 66, endPoint y: 466, distance: 17.5
click at [66, 466] on div at bounding box center [65, 464] width 27 height 27
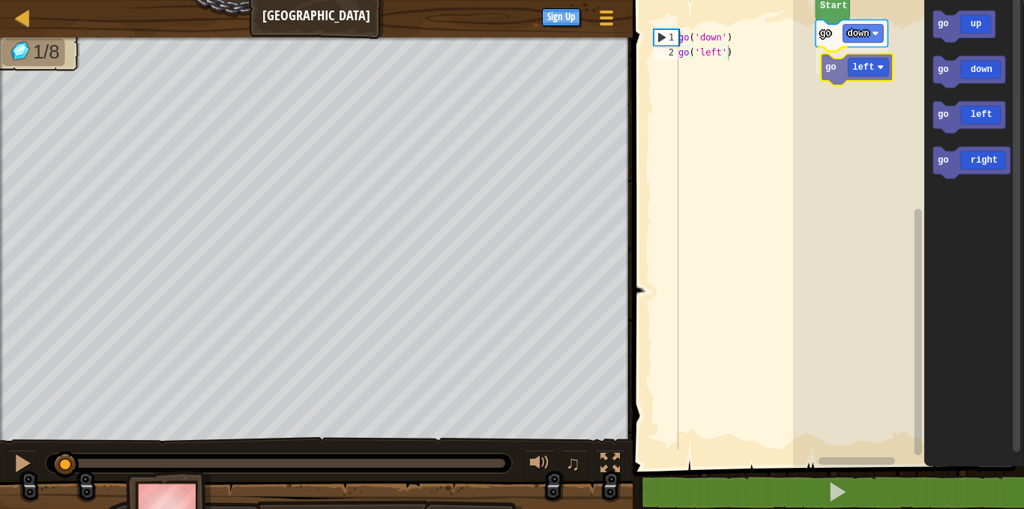
click at [836, 73] on div "Start go down go left go up go down go left go right go left" at bounding box center [908, 230] width 231 height 474
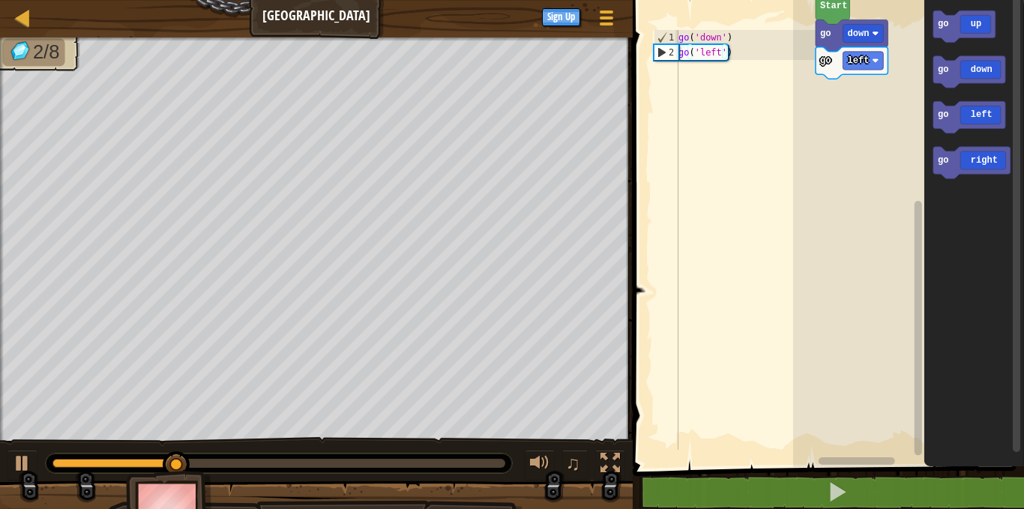
click at [838, 98] on div "Start go down go left go up go down go left go right" at bounding box center [908, 230] width 231 height 474
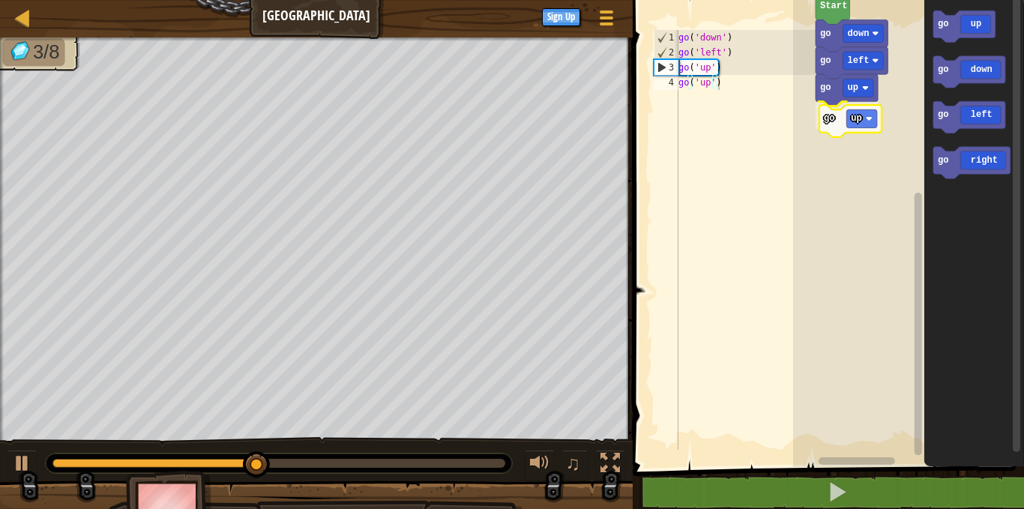
click at [827, 128] on div "Start go down go left go up go up go up go down go left go right go up" at bounding box center [908, 230] width 231 height 474
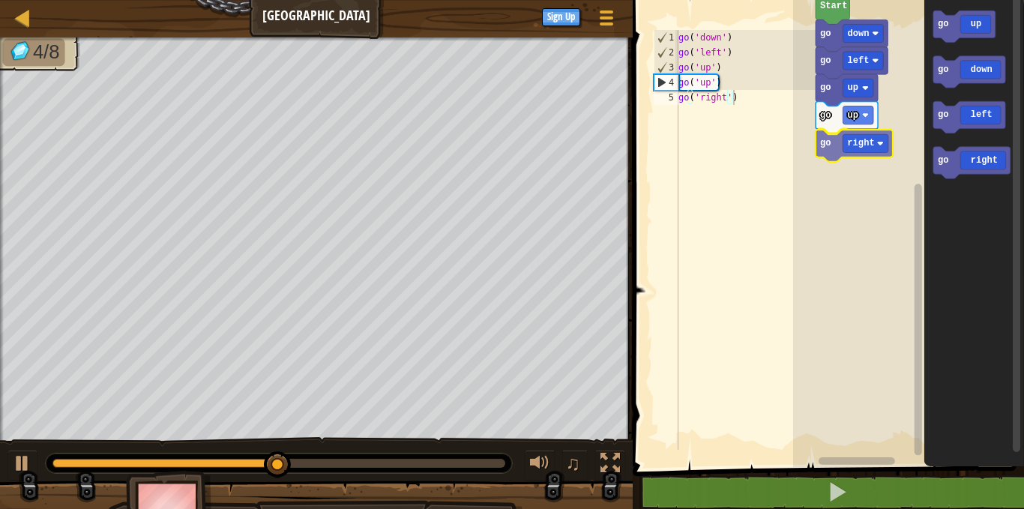
click at [822, 146] on div "Start go down go left go up go up go right go up go down go left go right go ri…" at bounding box center [908, 230] width 231 height 474
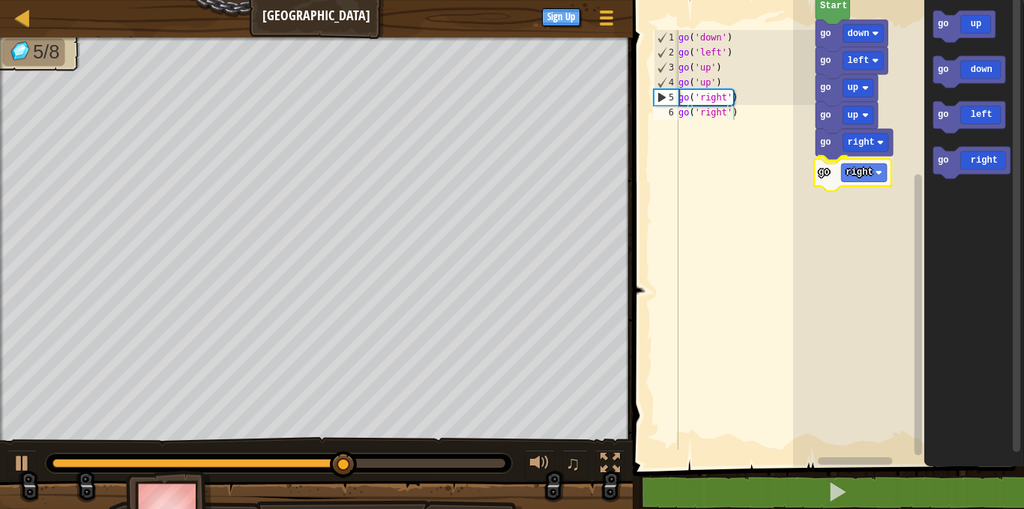
click at [827, 175] on div "Start go down go left go up go up go right go right go up go down go left go ri…" at bounding box center [908, 230] width 231 height 474
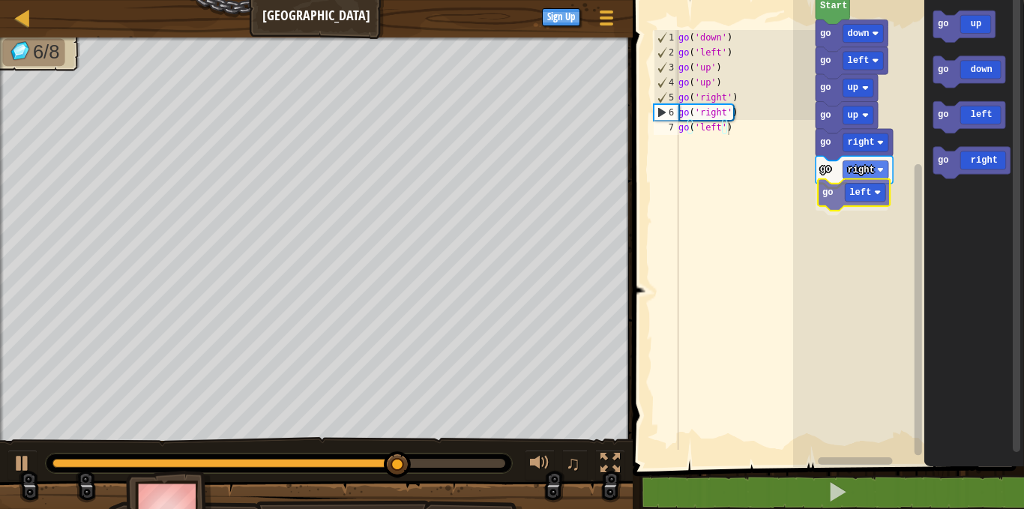
click at [831, 199] on div "Start go down go left go up go up go right go right go left go up go down go le…" at bounding box center [908, 230] width 231 height 474
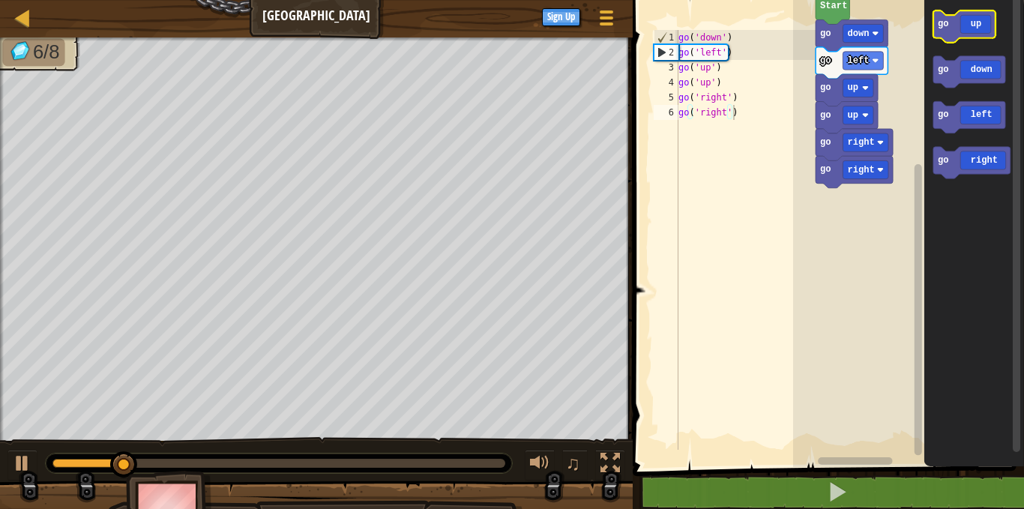
click at [945, 34] on g "go up" at bounding box center [963, 25] width 62 height 31
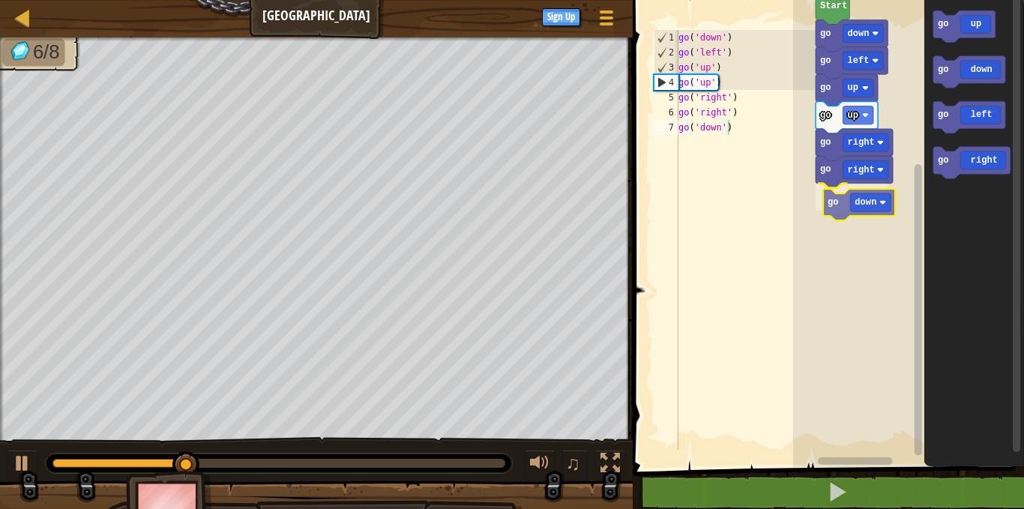
click at [828, 207] on div "Start go down go left go up go up go right go right go down go up go down go le…" at bounding box center [908, 230] width 231 height 474
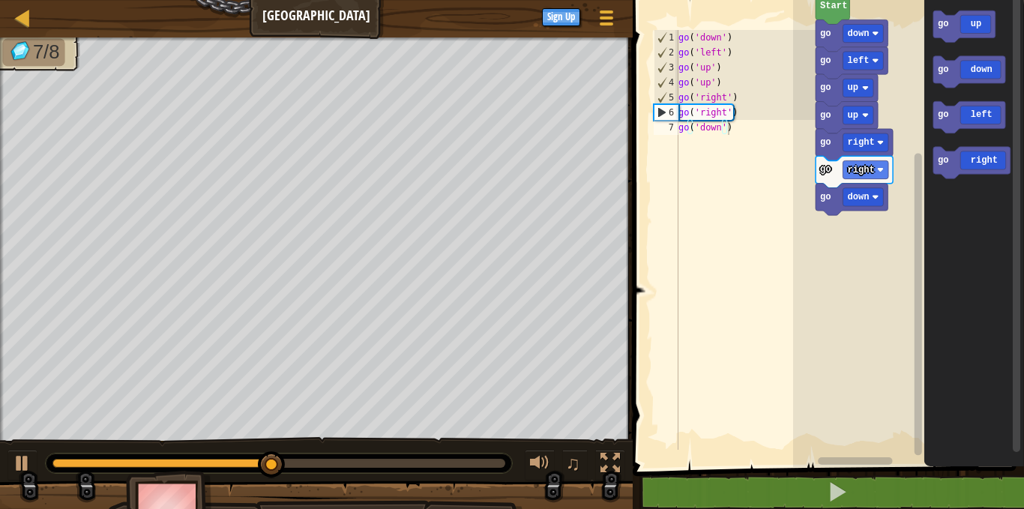
click at [837, 221] on div "Start go down go left go up go up go right go right go down go up go down go le…" at bounding box center [908, 230] width 231 height 474
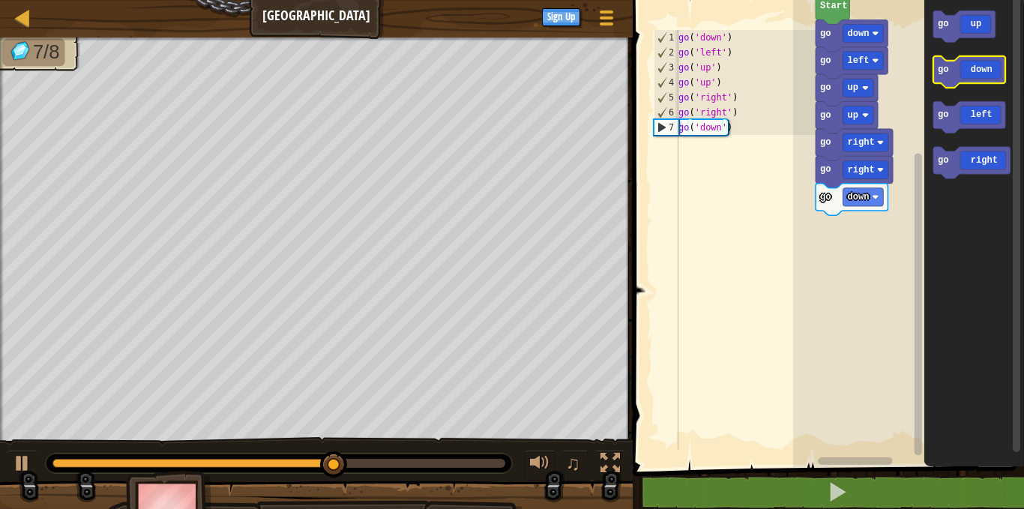
click at [945, 79] on icon "Blockly Workspace" at bounding box center [968, 71] width 72 height 31
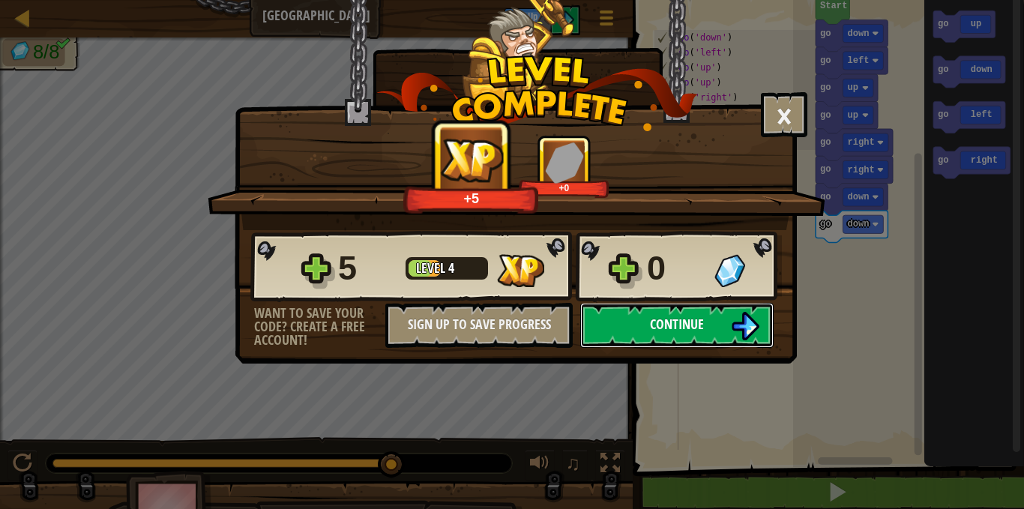
click at [686, 315] on span "Continue" at bounding box center [677, 324] width 54 height 19
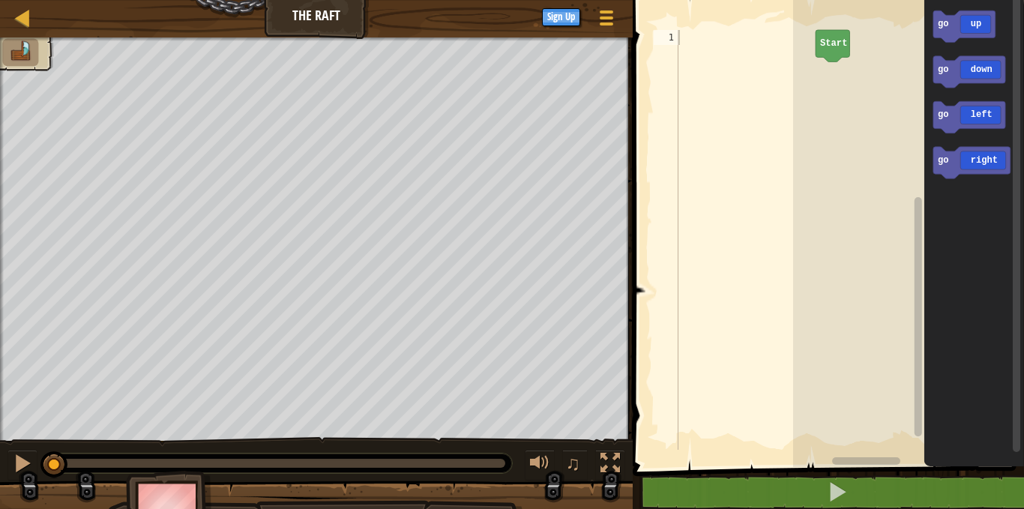
click at [22, 56] on img at bounding box center [20, 51] width 25 height 21
click at [25, 17] on div at bounding box center [22, 17] width 19 height 19
